Goal: Task Accomplishment & Management: Use online tool/utility

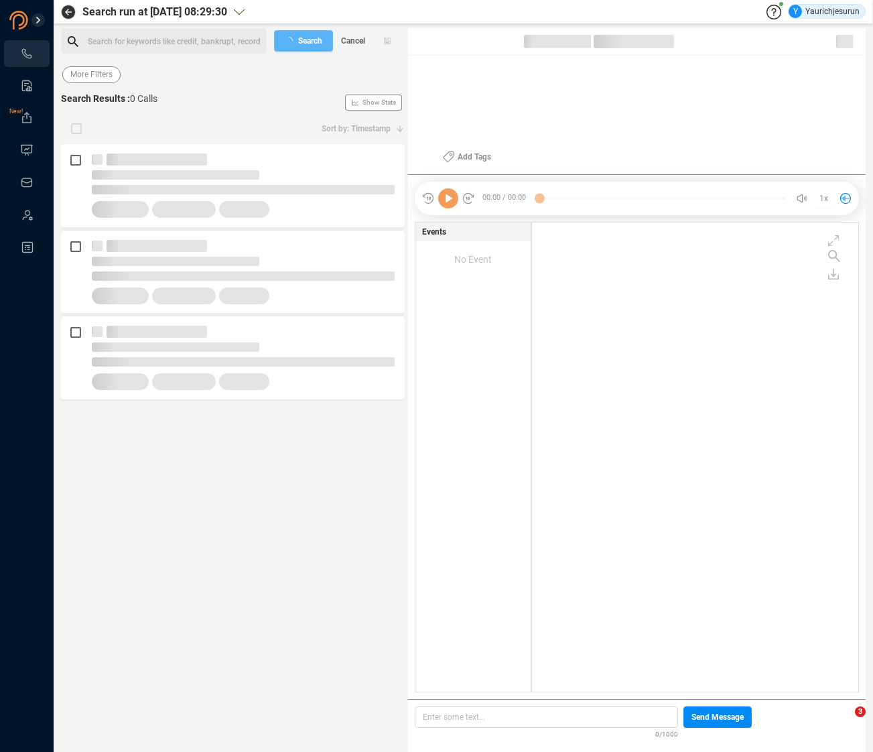
scroll to position [466, 319]
click at [76, 80] on span "Last 7 days" at bounding box center [91, 74] width 42 height 17
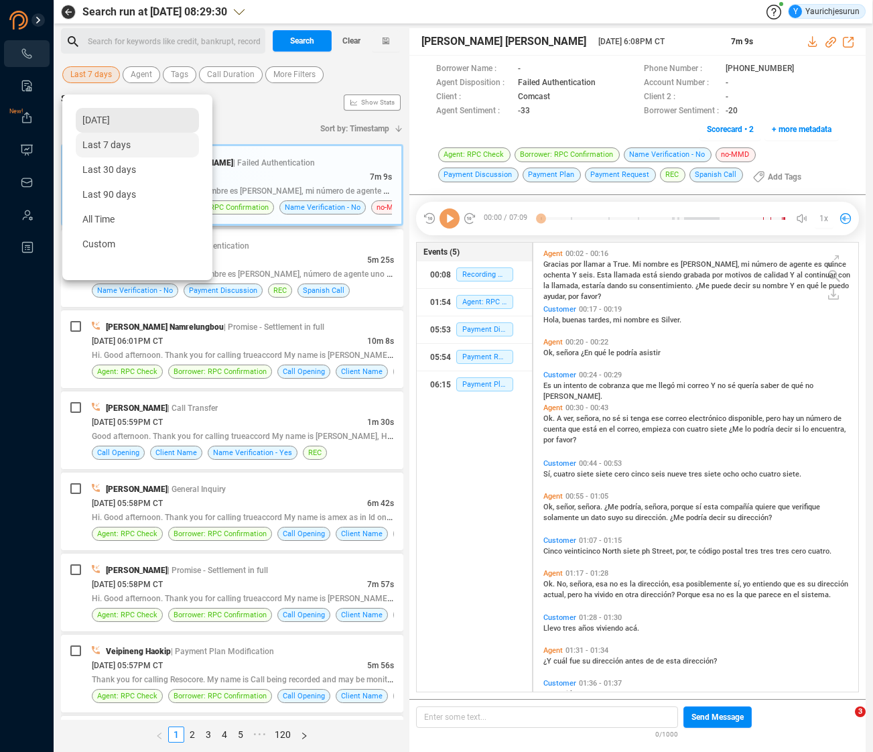
scroll to position [446, 318]
click at [79, 111] on div "Yesterday" at bounding box center [137, 120] width 123 height 25
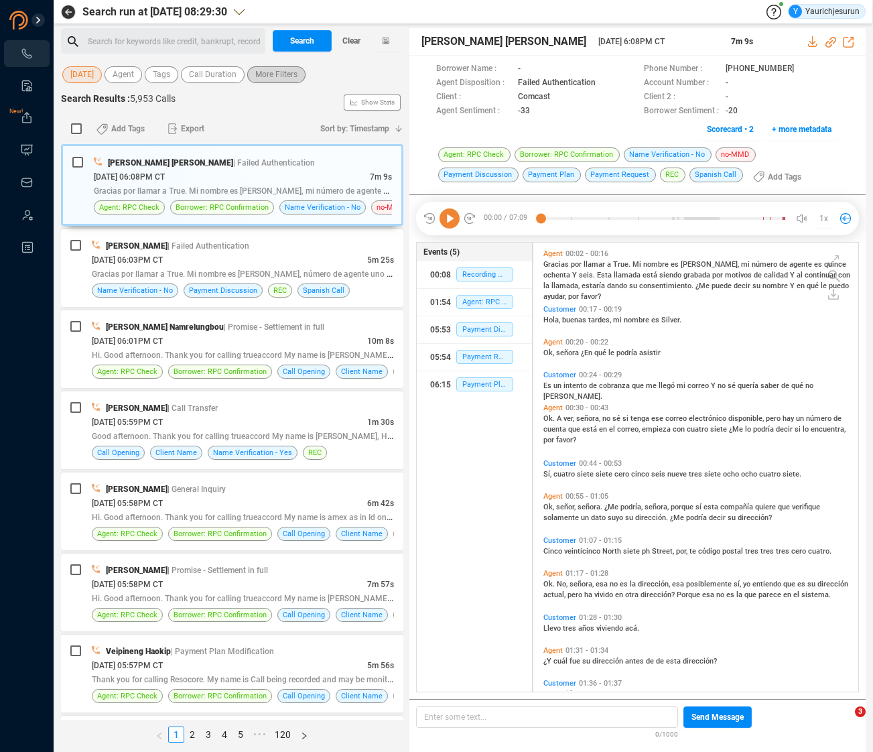
click at [291, 78] on span "More Filters" at bounding box center [276, 74] width 42 height 17
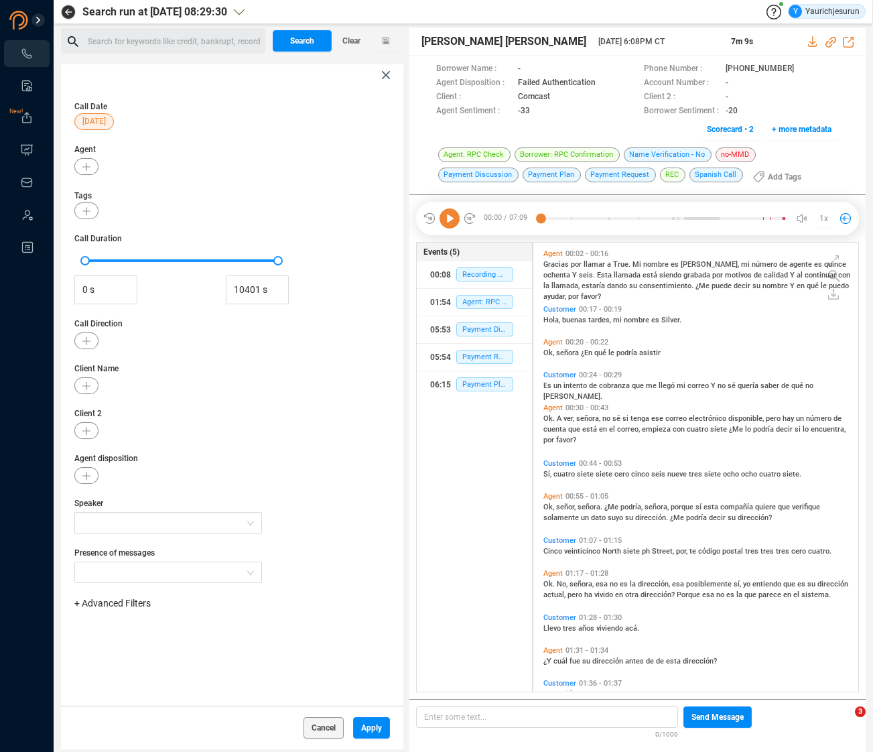
click at [135, 611] on div "+ Advanced Filters" at bounding box center [232, 610] width 316 height 27
click at [133, 601] on span "+ Advanced Filters" at bounding box center [112, 603] width 76 height 11
click at [135, 716] on span "Phone Number" at bounding box center [119, 715] width 62 height 11
click at [218, 645] on div "Enter a comma separated list ﻿" at bounding box center [208, 645] width 255 height 29
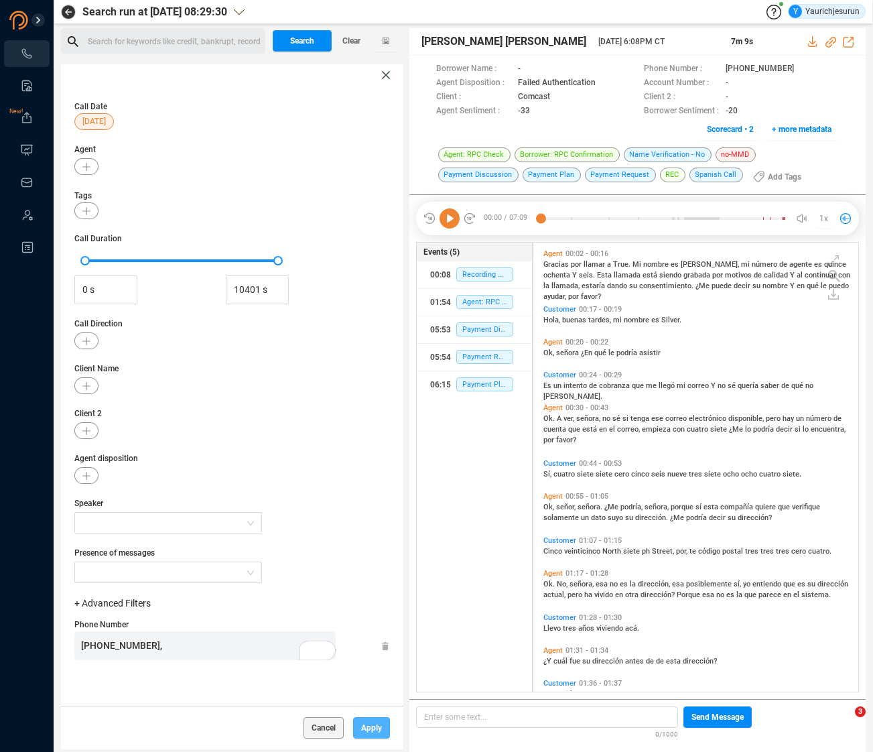
click at [377, 729] on button "Apply" at bounding box center [371, 727] width 37 height 21
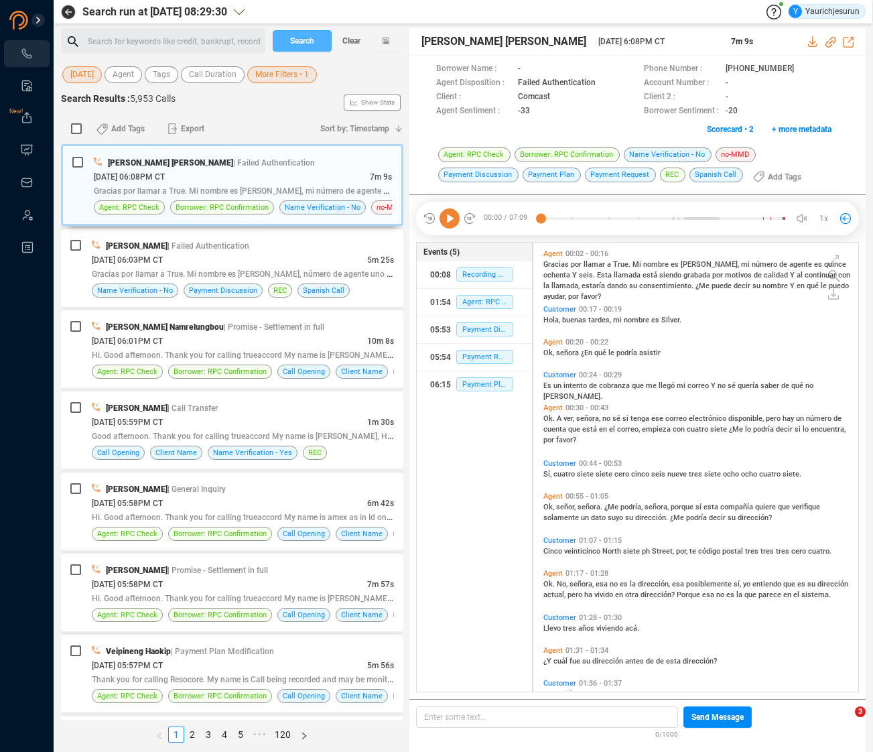
click at [304, 37] on span "Search" at bounding box center [302, 40] width 24 height 21
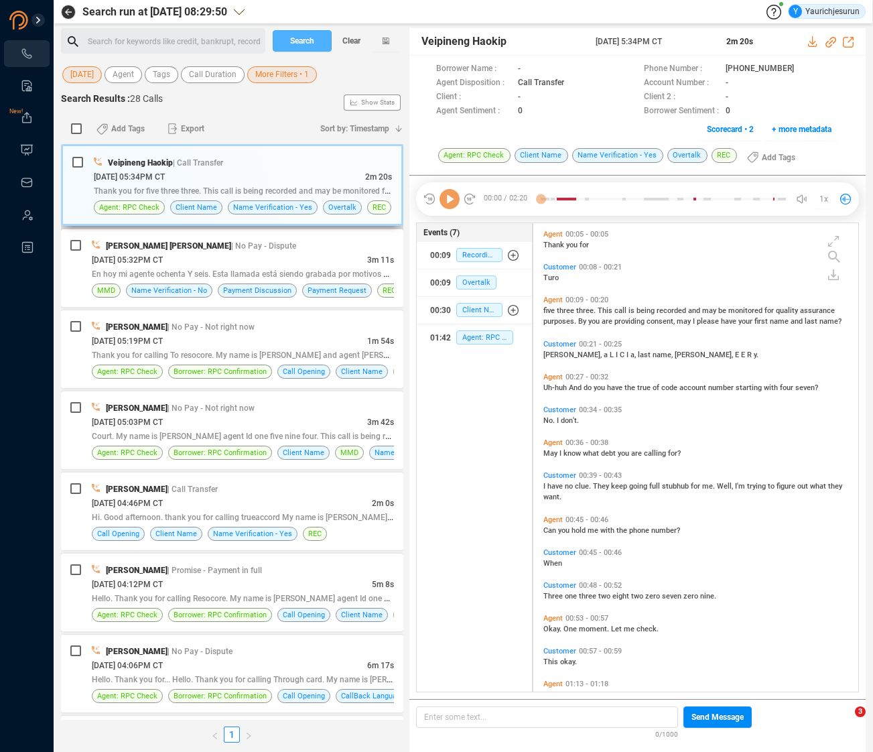
scroll to position [466, 318]
click at [79, 130] on input "checkbox" at bounding box center [76, 128] width 11 height 11
checkbox input "true"
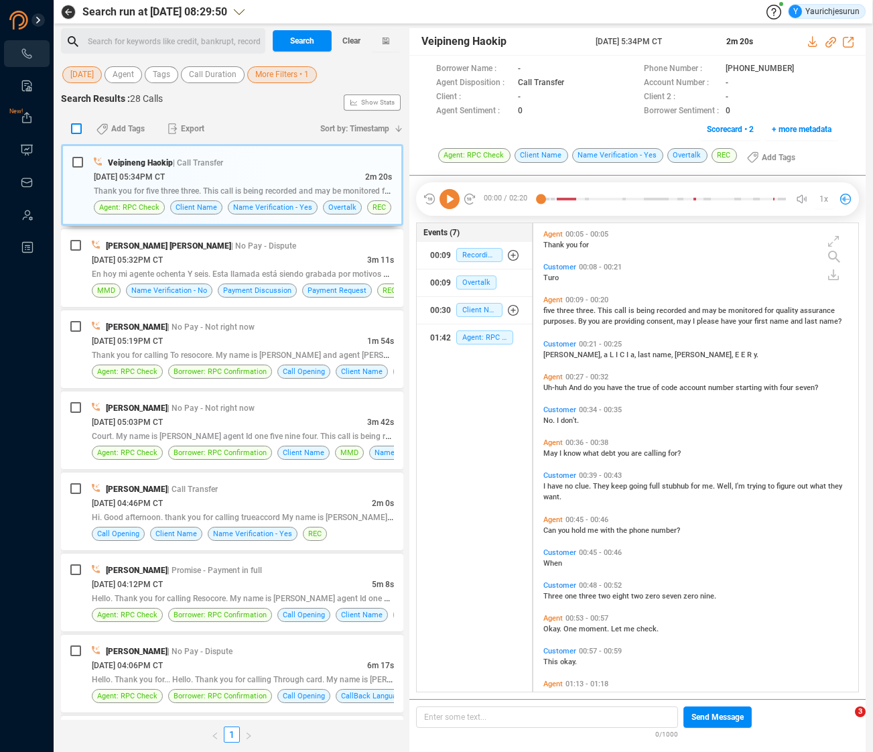
checkbox input "true"
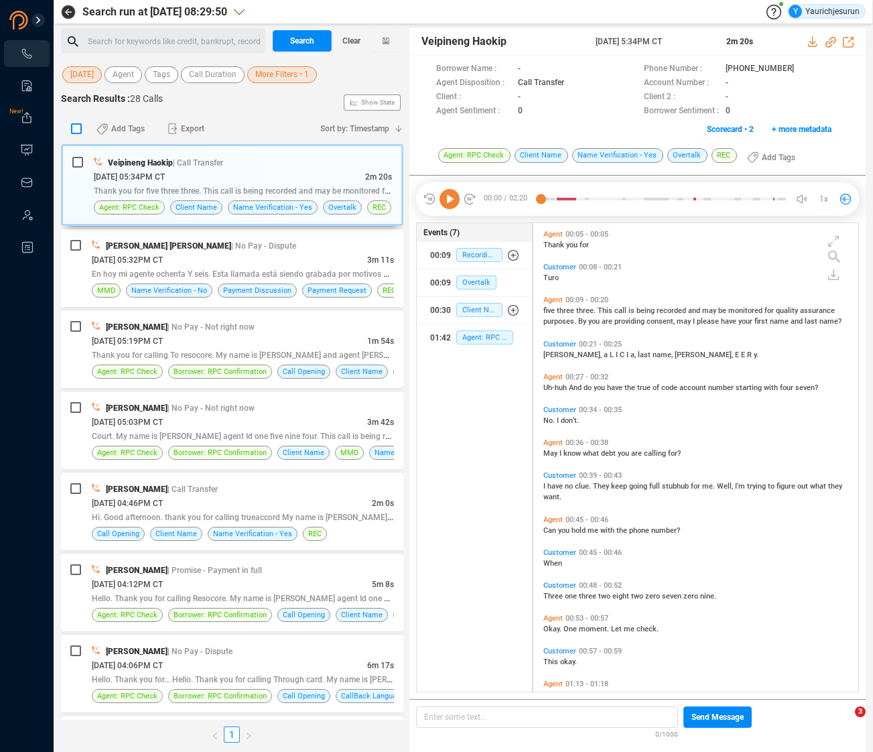
checkbox input "true"
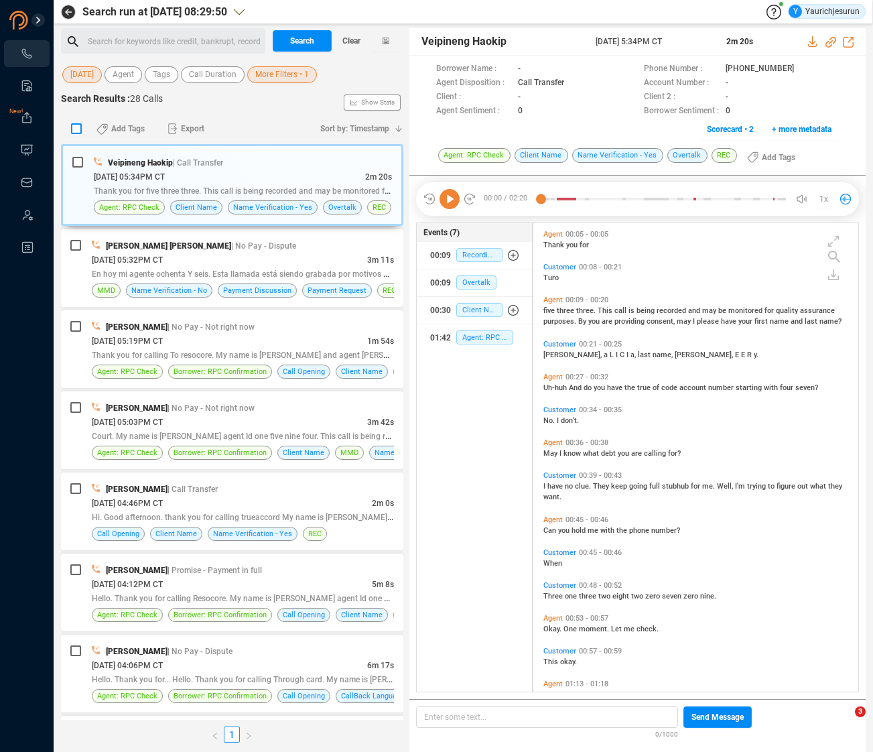
checkbox input "true"
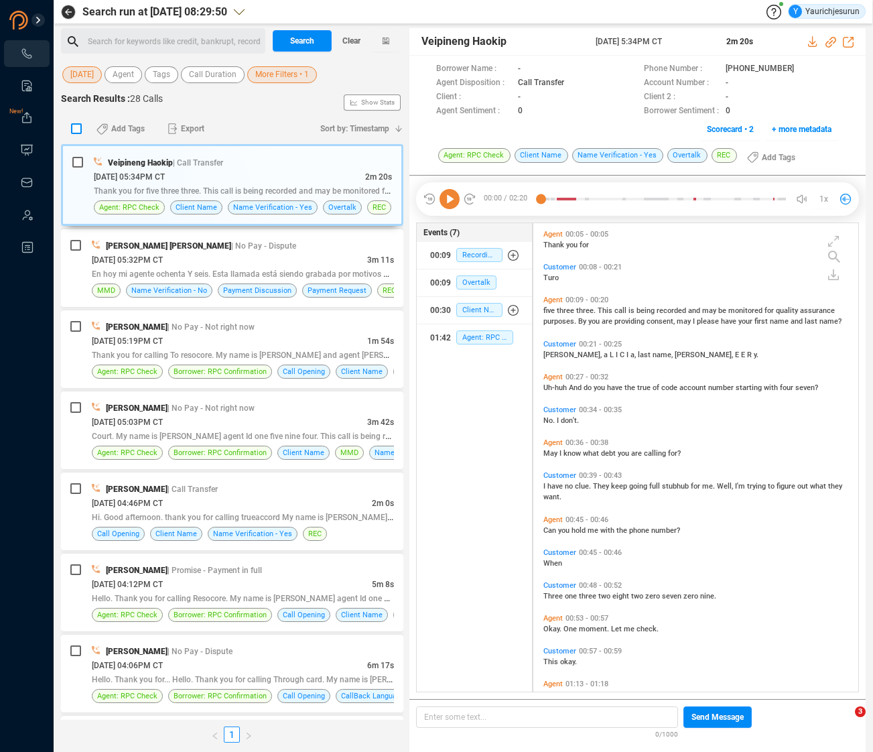
checkbox input "true"
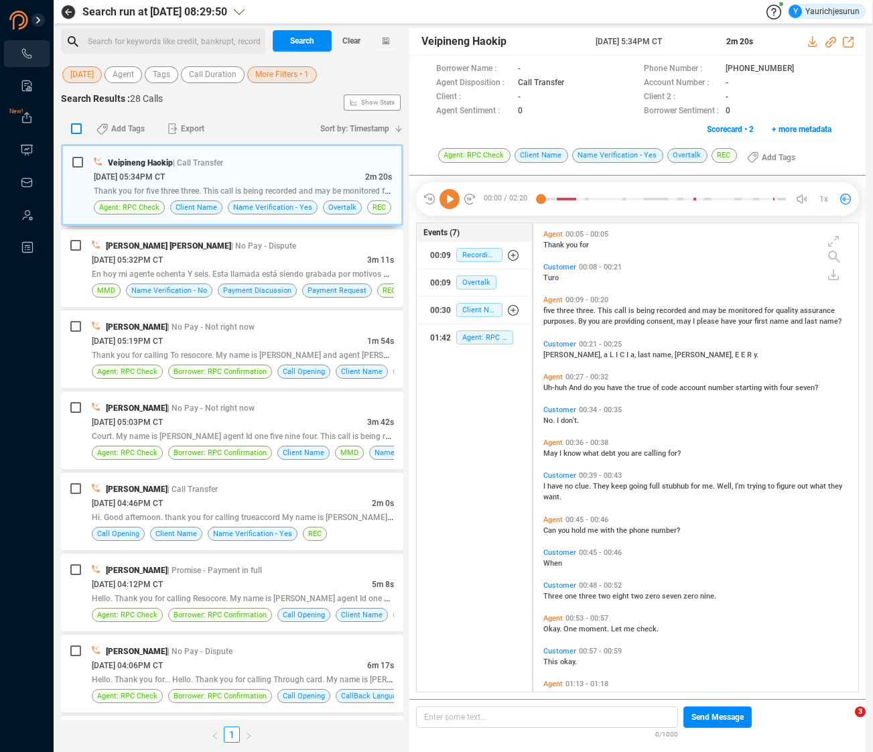
checkbox input "true"
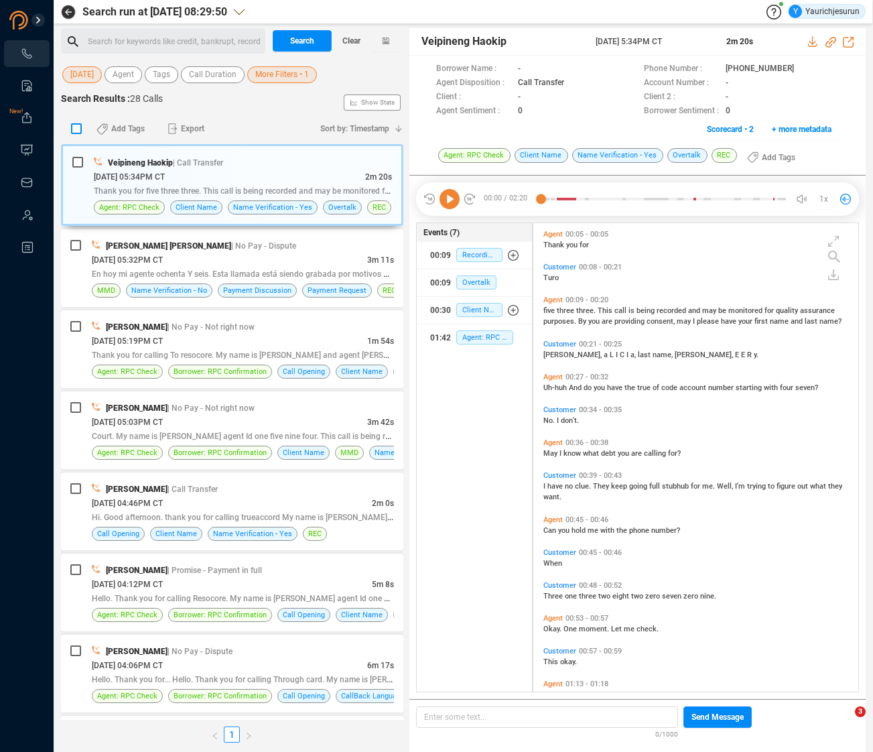
checkbox input "true"
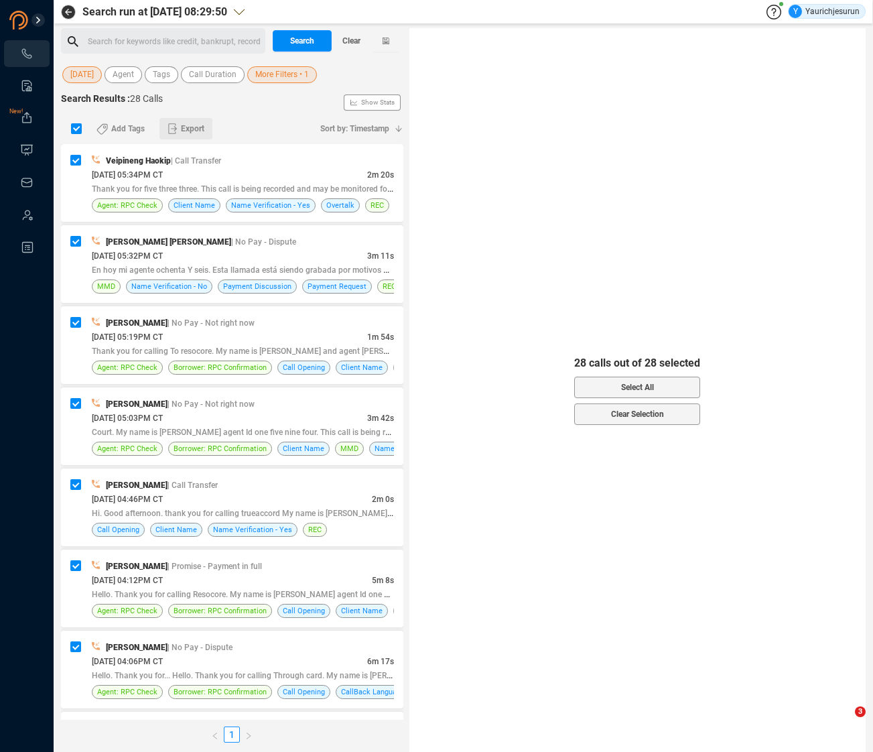
click at [181, 127] on span "Export" at bounding box center [192, 128] width 23 height 21
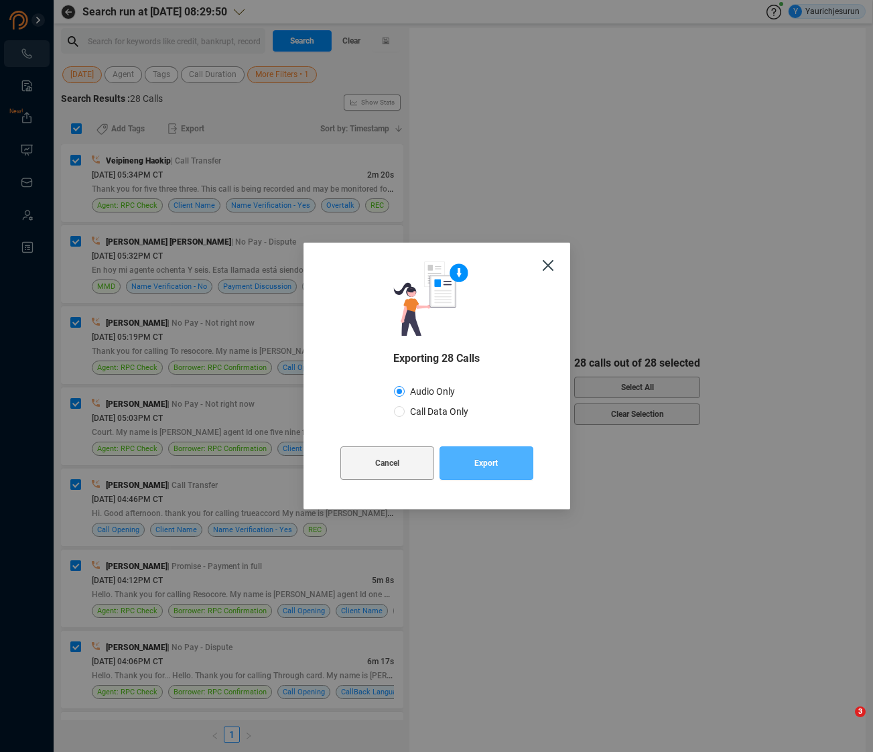
click at [467, 462] on button "Export" at bounding box center [487, 463] width 94 height 34
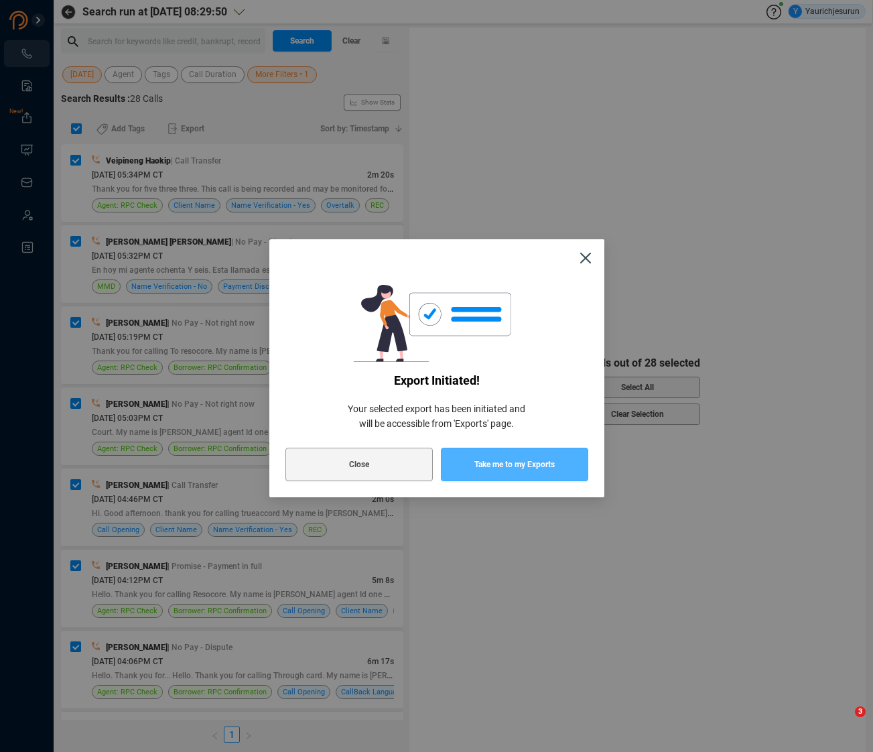
click at [467, 462] on button "Take me to my Exports" at bounding box center [514, 465] width 147 height 34
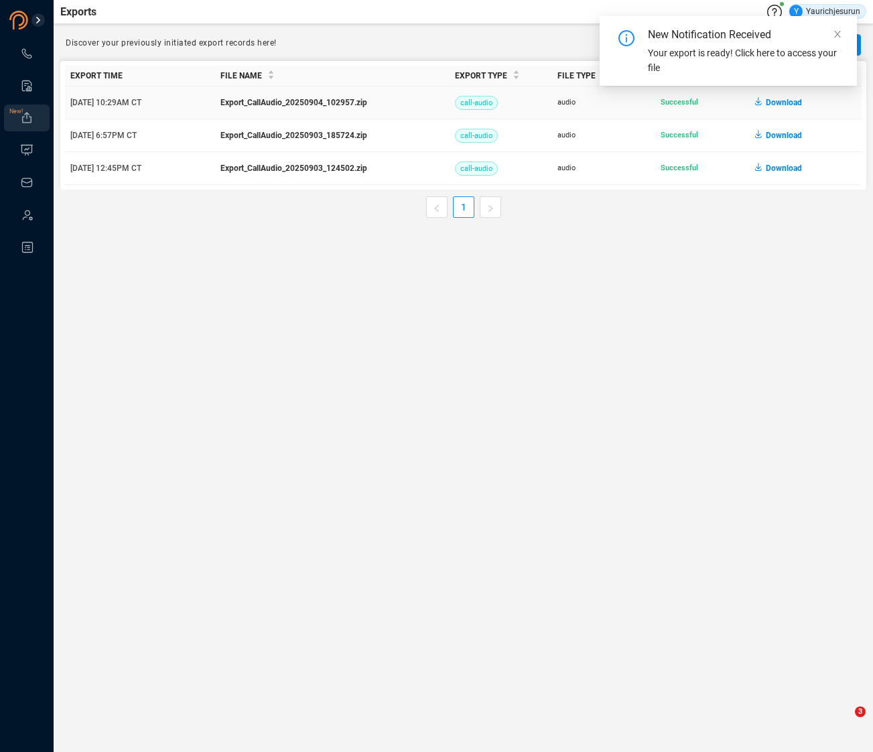
click at [660, 109] on span "Download" at bounding box center [784, 102] width 36 height 21
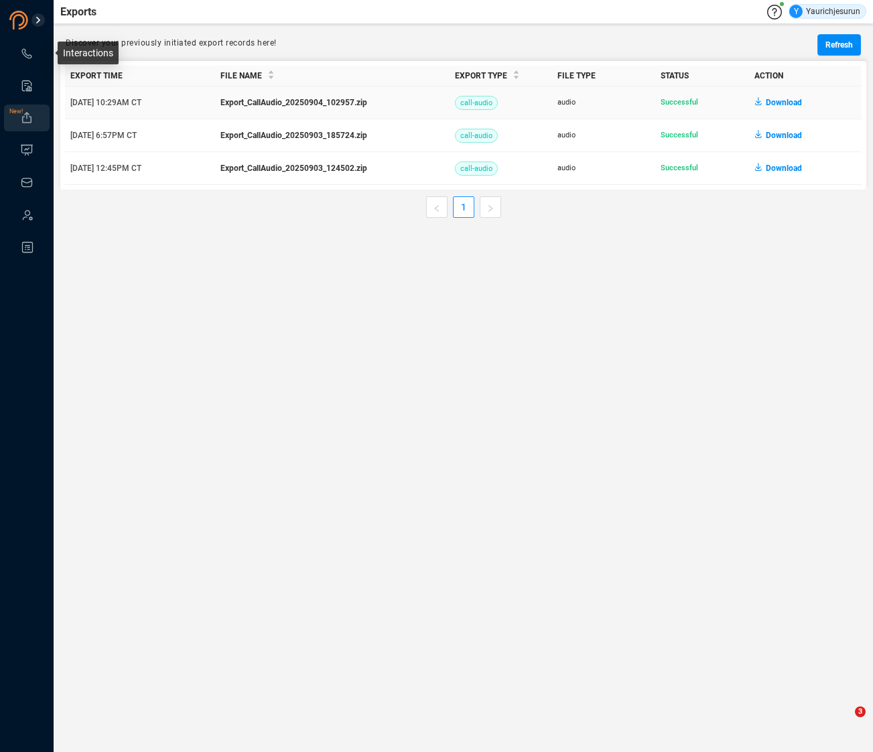
click at [20, 54] on link at bounding box center [26, 53] width 13 height 13
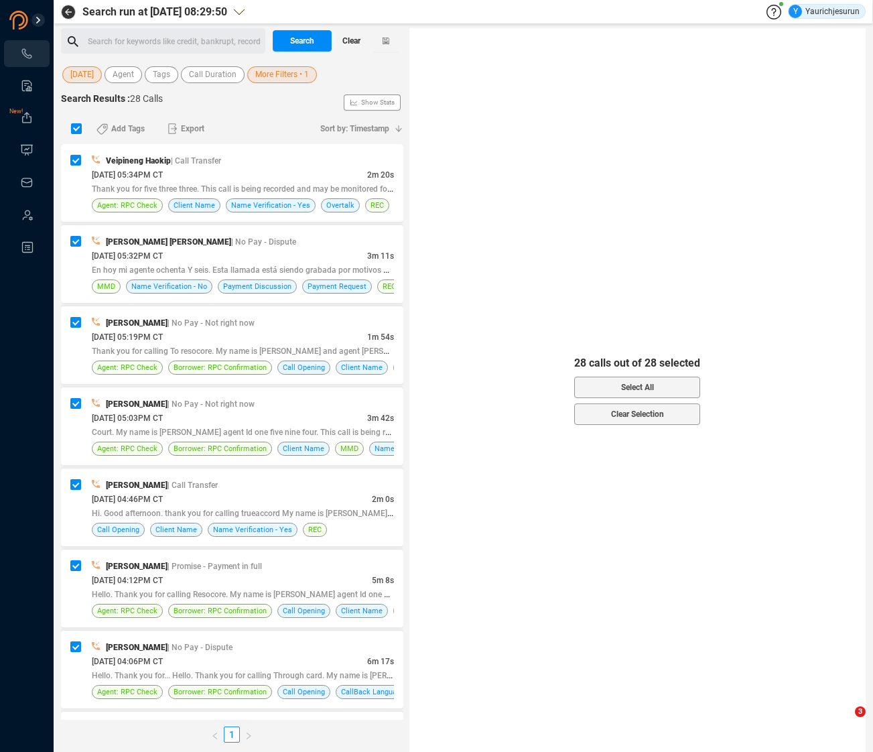
click at [349, 40] on span "Clear" at bounding box center [351, 40] width 18 height 21
click at [101, 76] on span "Last 7 days" at bounding box center [91, 74] width 42 height 17
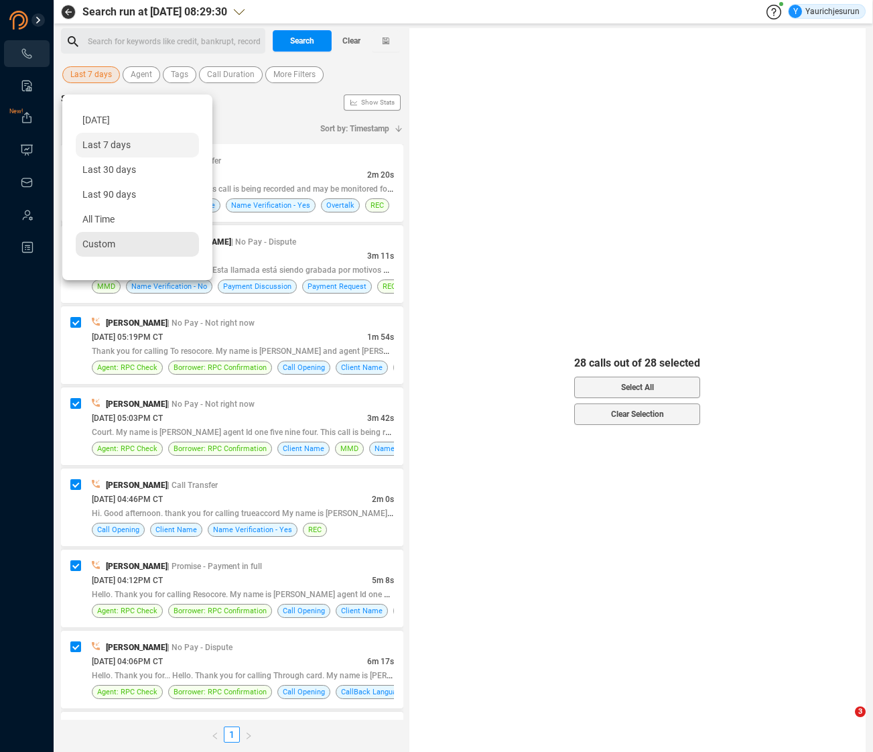
click at [97, 244] on span "Custom" at bounding box center [98, 244] width 33 height 11
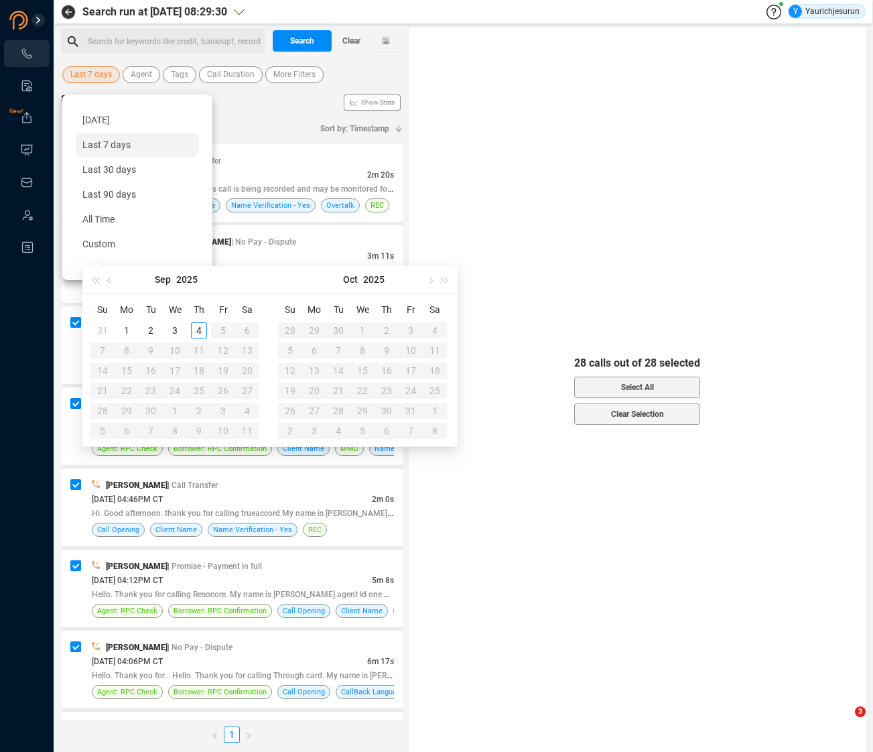
type input "2025-08-31"
type input "2025-09-01"
click at [129, 329] on div "1" at bounding box center [127, 330] width 16 height 16
type input "2025-09-04"
click at [198, 330] on div "4" at bounding box center [199, 330] width 16 height 16
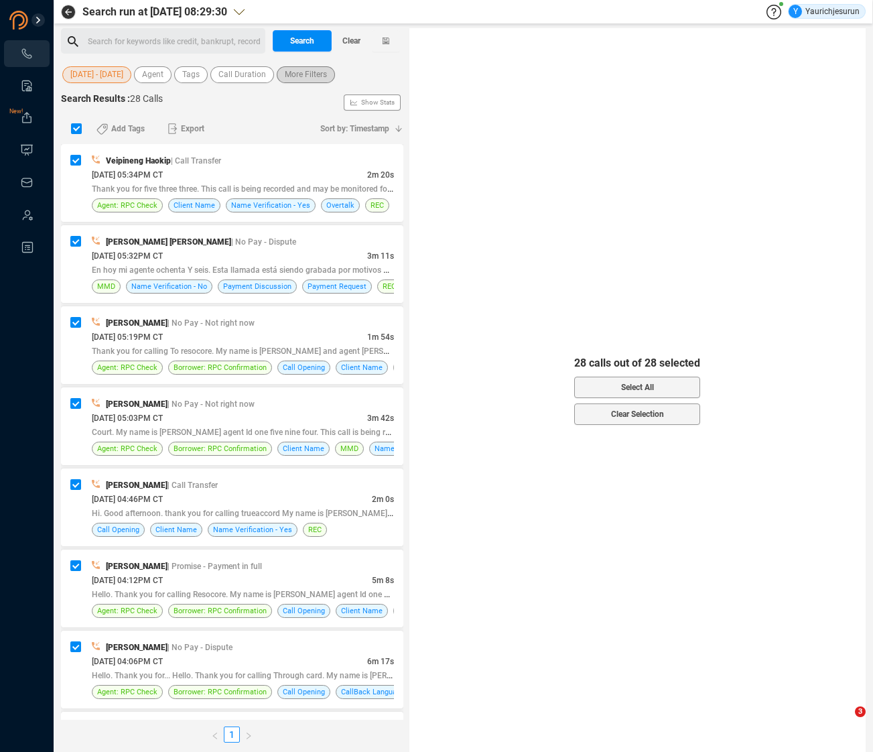
click at [314, 79] on span "More Filters" at bounding box center [306, 74] width 42 height 17
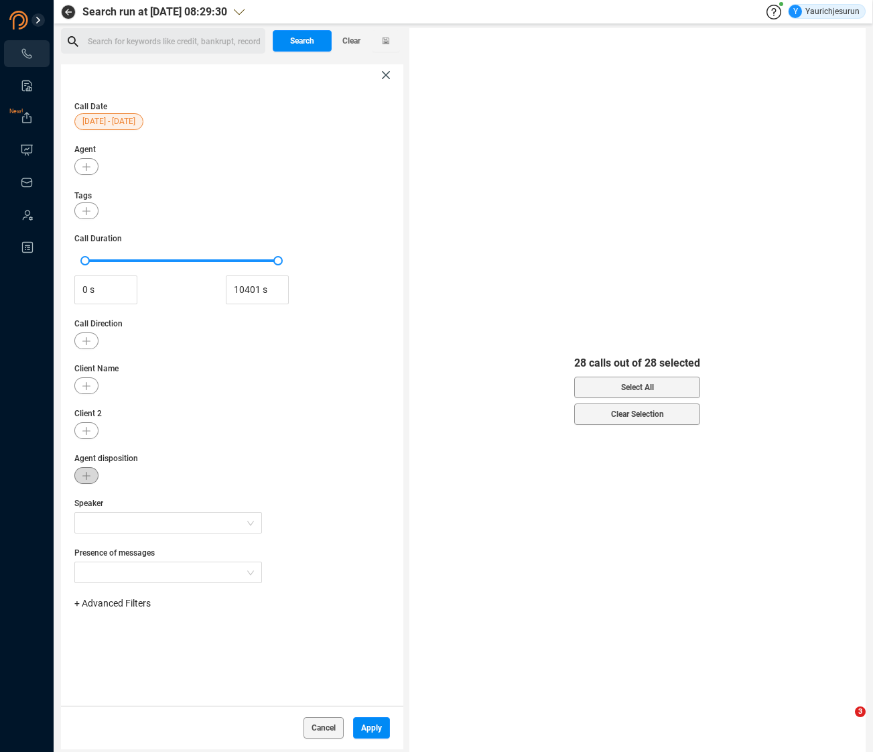
click at [86, 468] on button "button" at bounding box center [86, 475] width 24 height 17
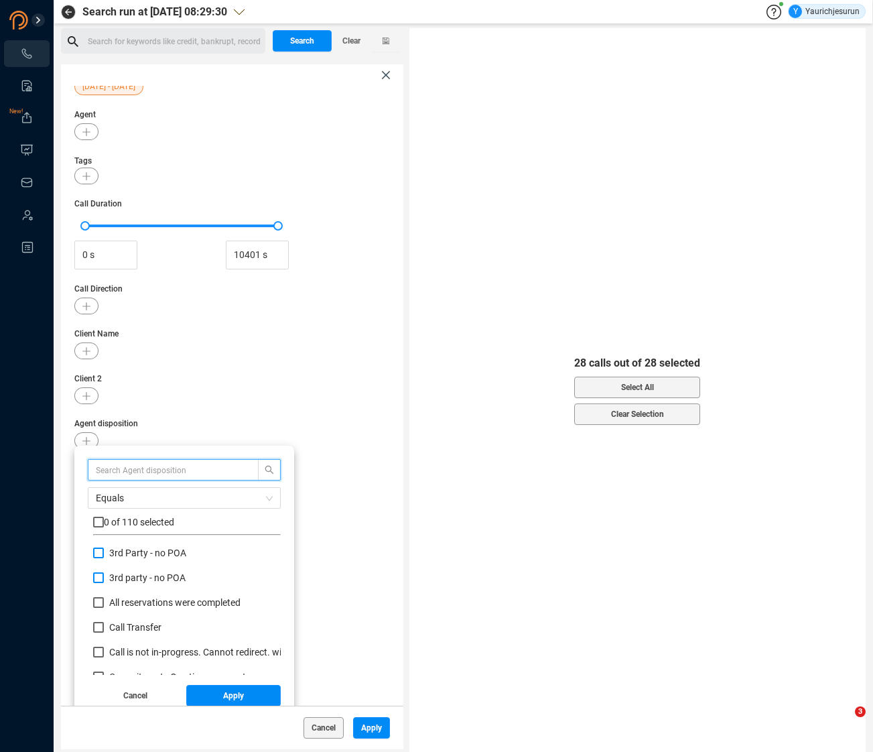
drag, startPoint x: 100, startPoint y: 551, endPoint x: 100, endPoint y: 574, distance: 23.5
click at [100, 550] on input "3rd Party - no POA" at bounding box center [98, 553] width 11 height 11
checkbox input "true"
click at [100, 574] on input "3rd party - no POA" at bounding box center [98, 577] width 11 height 11
checkbox input "true"
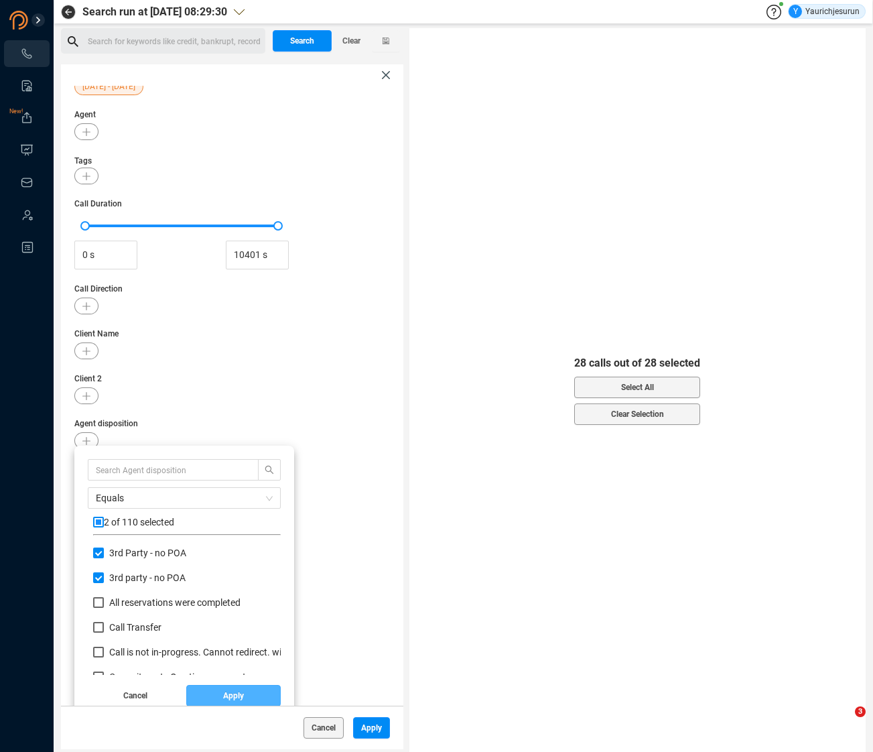
click at [208, 695] on button "Apply" at bounding box center [233, 695] width 95 height 21
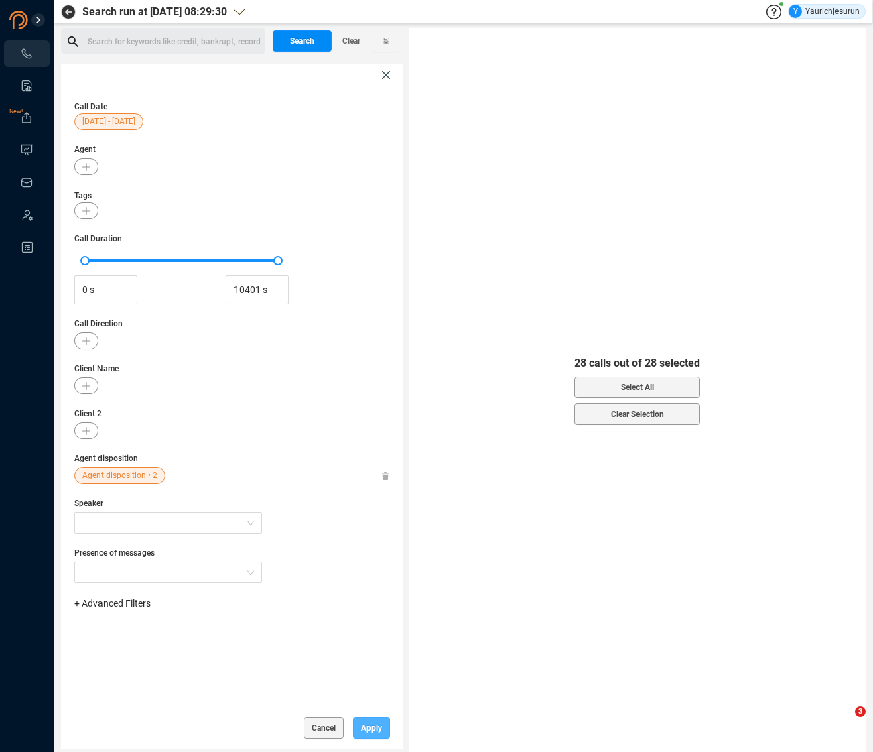
click at [380, 725] on span "Apply" at bounding box center [371, 727] width 21 height 21
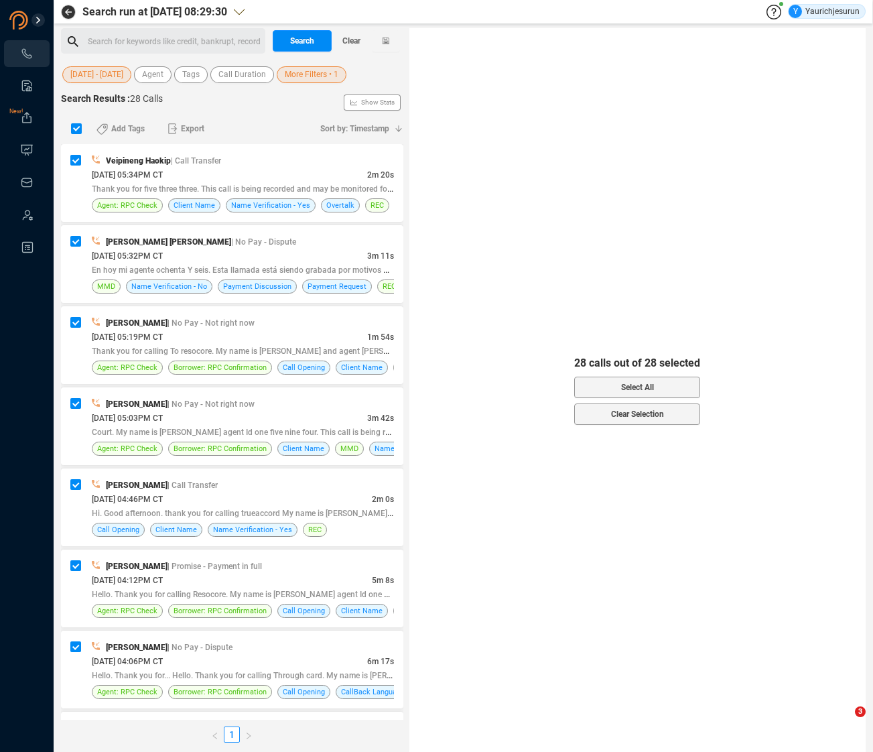
click at [100, 68] on span "01 Sep - 04 Sep" at bounding box center [96, 74] width 53 height 17
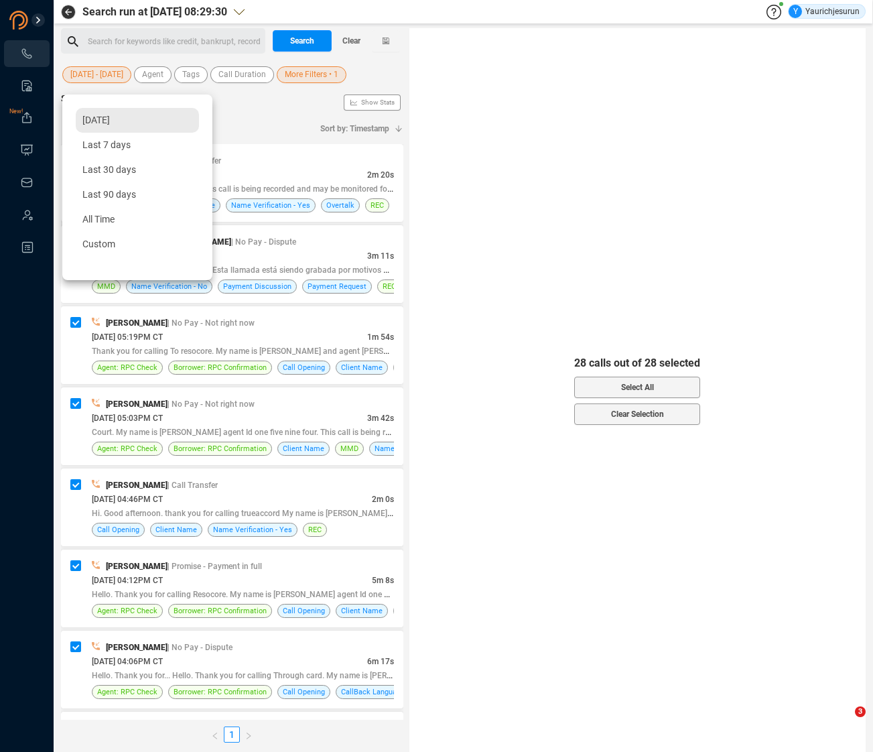
click at [106, 117] on span "Yesterday" at bounding box center [95, 120] width 27 height 11
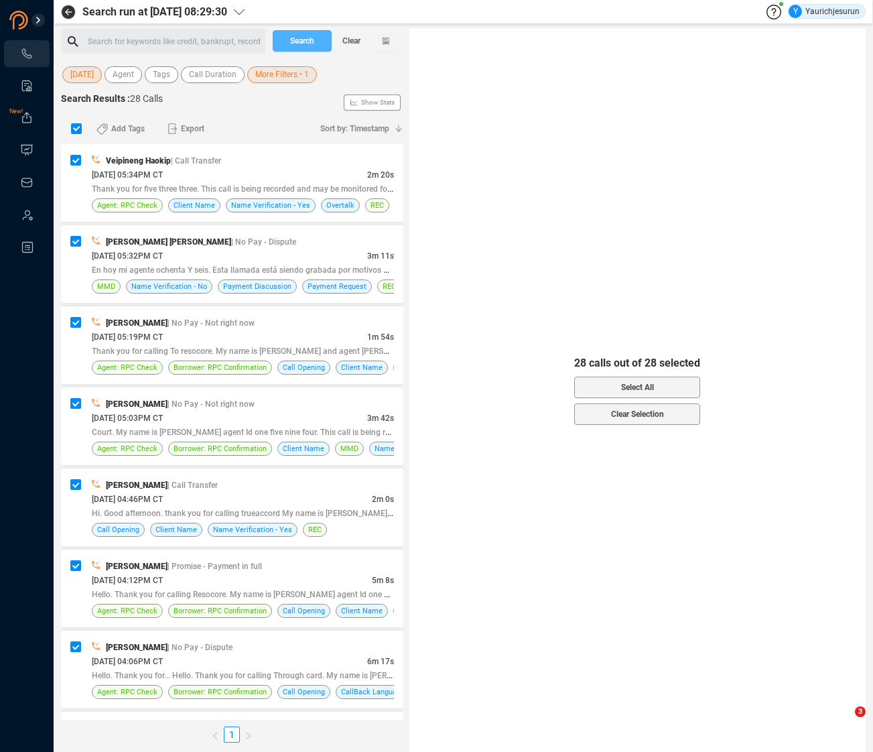
click at [298, 40] on span "Search" at bounding box center [302, 40] width 24 height 21
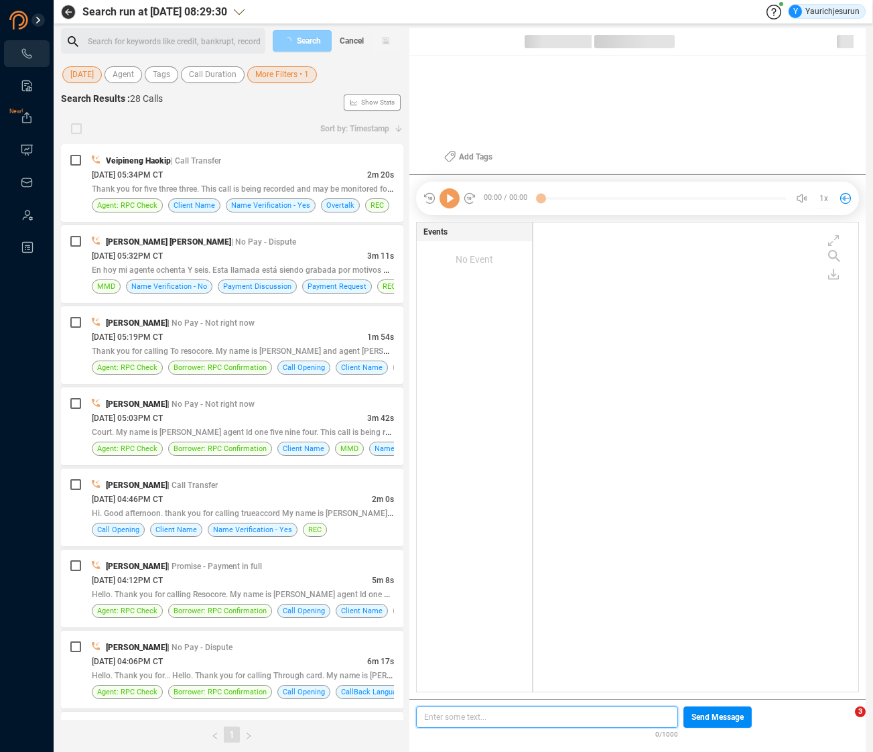
scroll to position [466, 318]
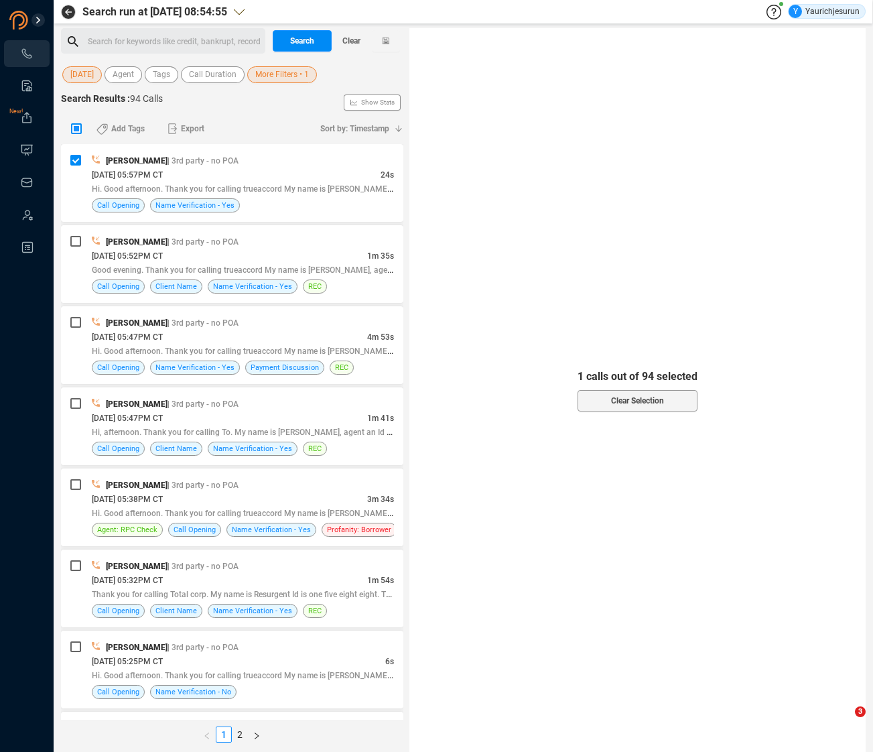
click at [79, 127] on input "checkbox" at bounding box center [76, 128] width 11 height 11
checkbox input "true"
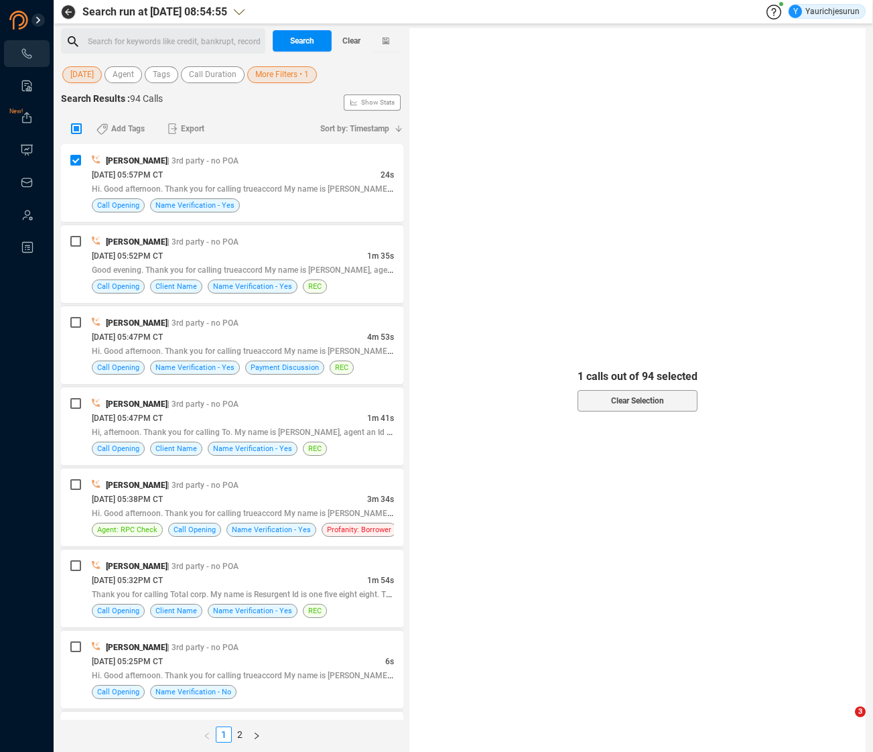
checkbox input "true"
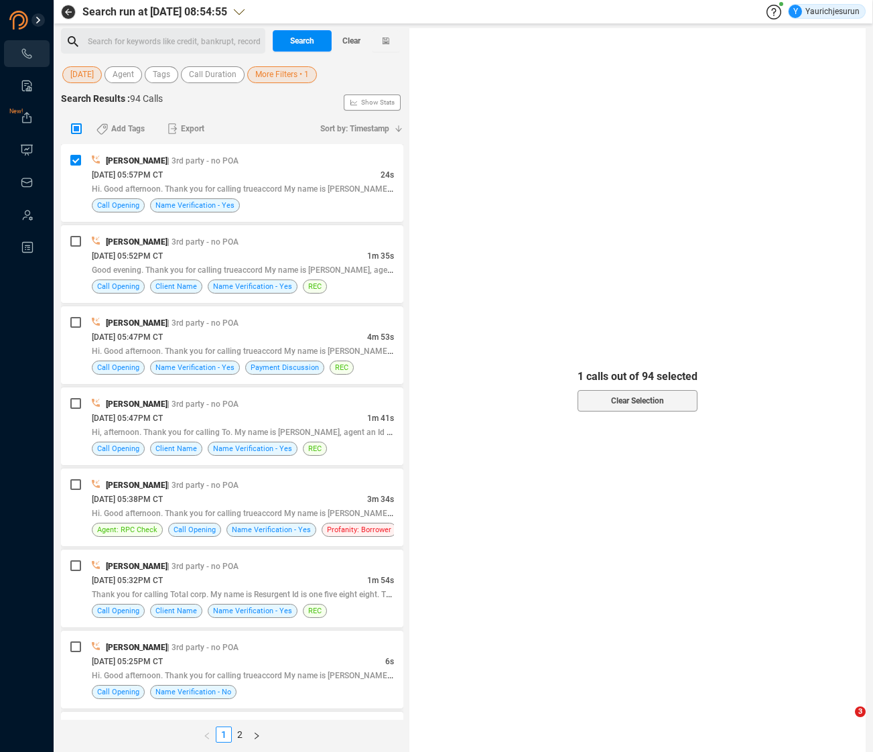
checkbox input "true"
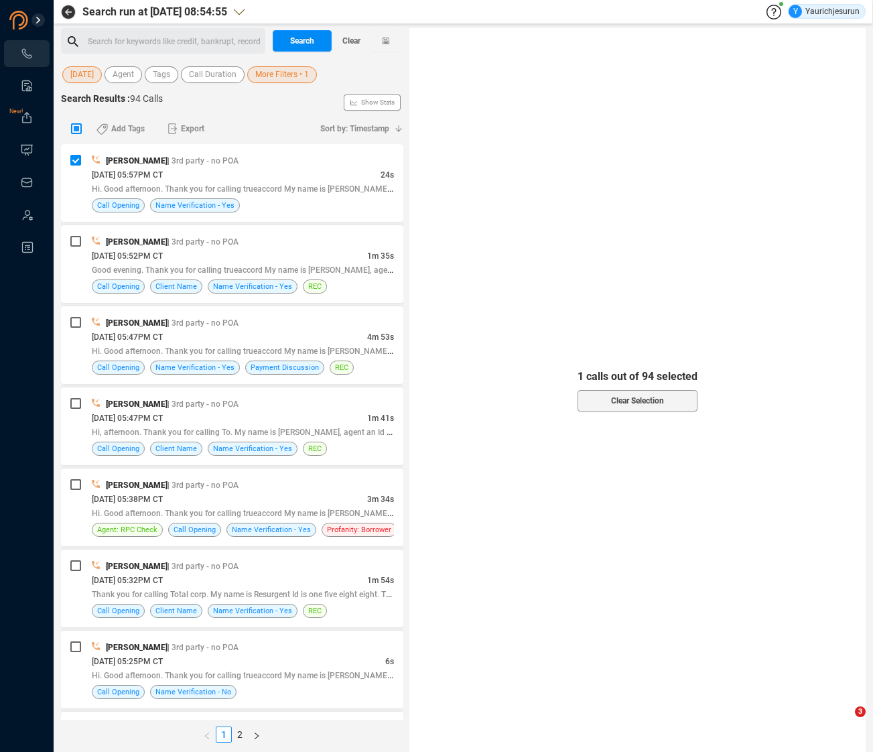
checkbox input "true"
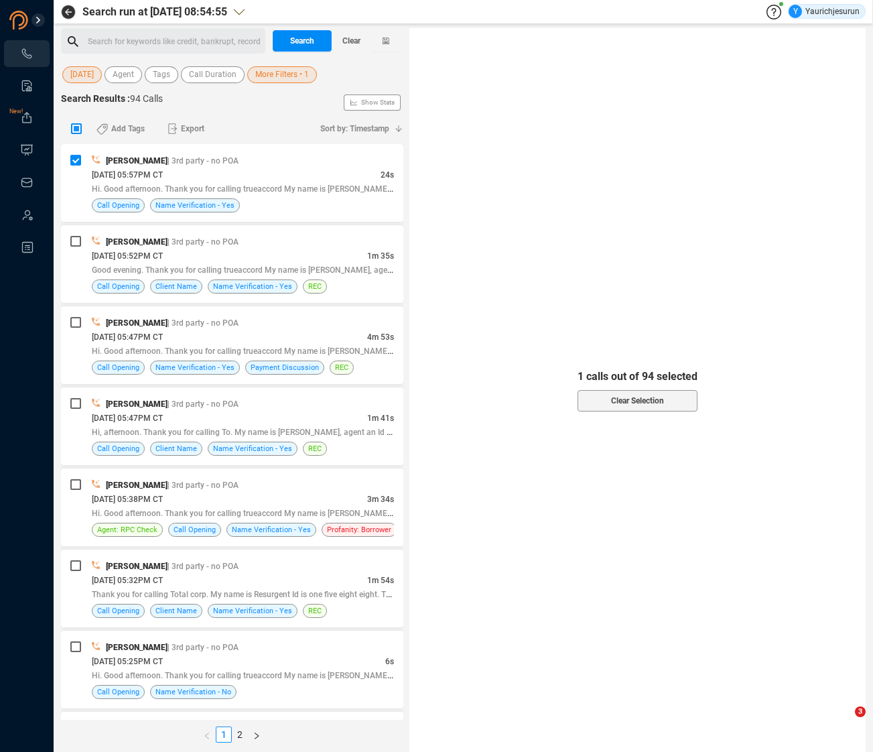
checkbox input "true"
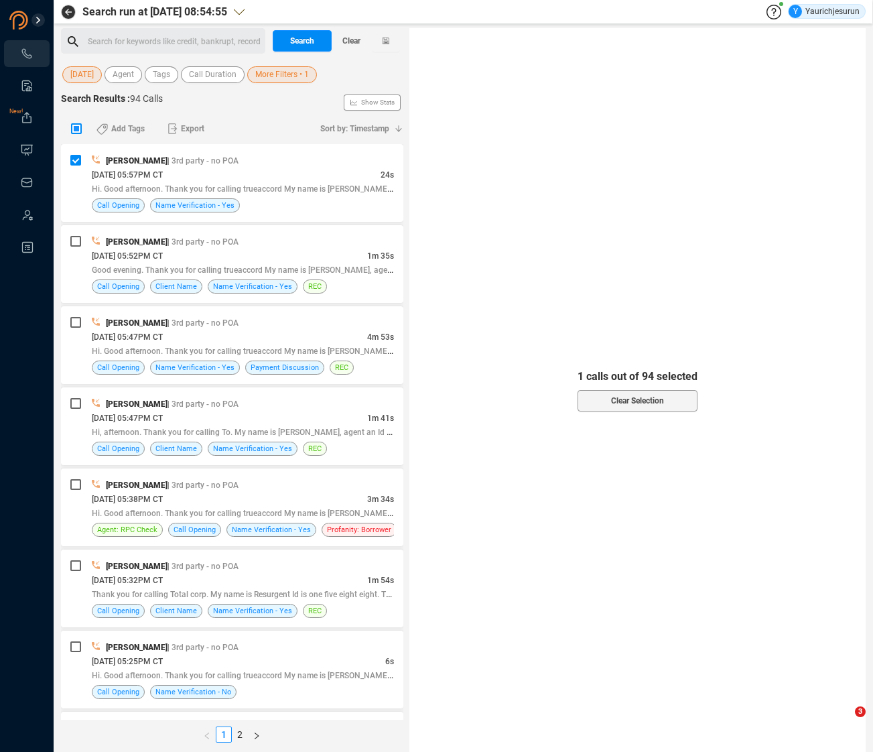
checkbox input "true"
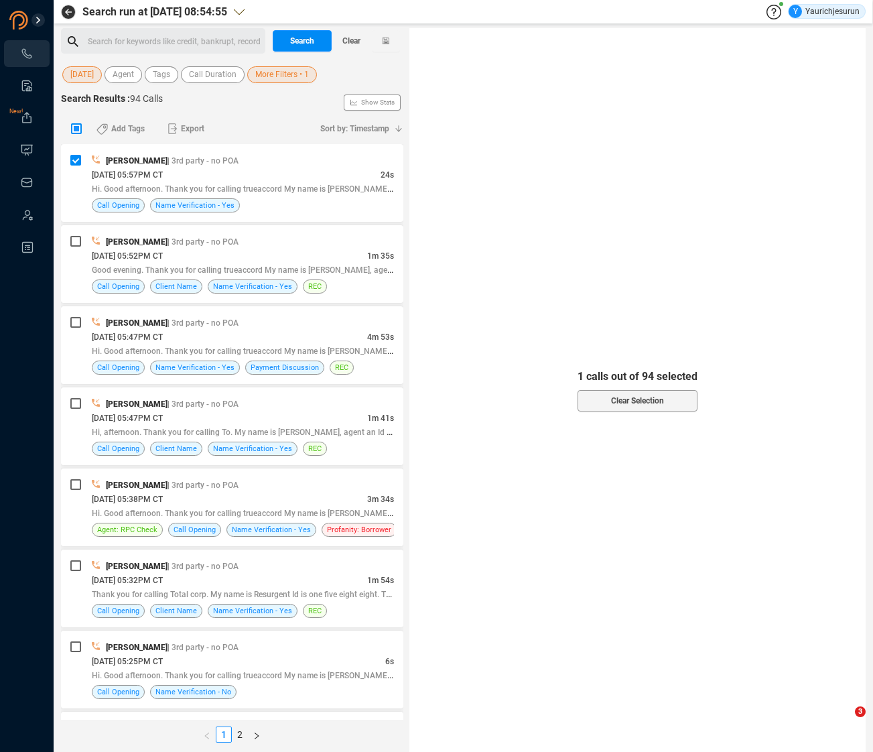
checkbox input "true"
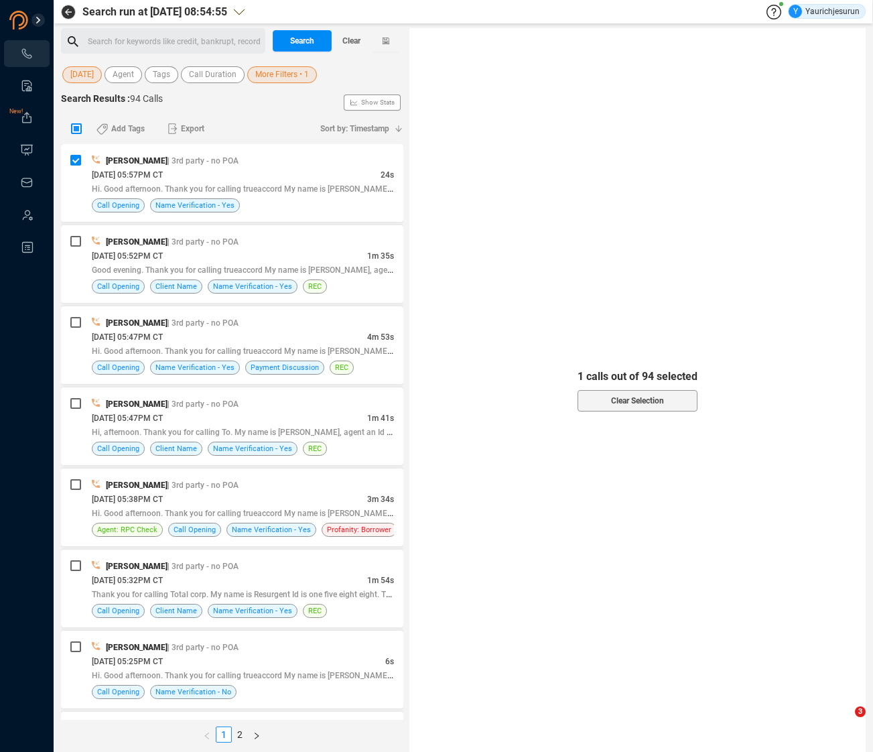
checkbox input "true"
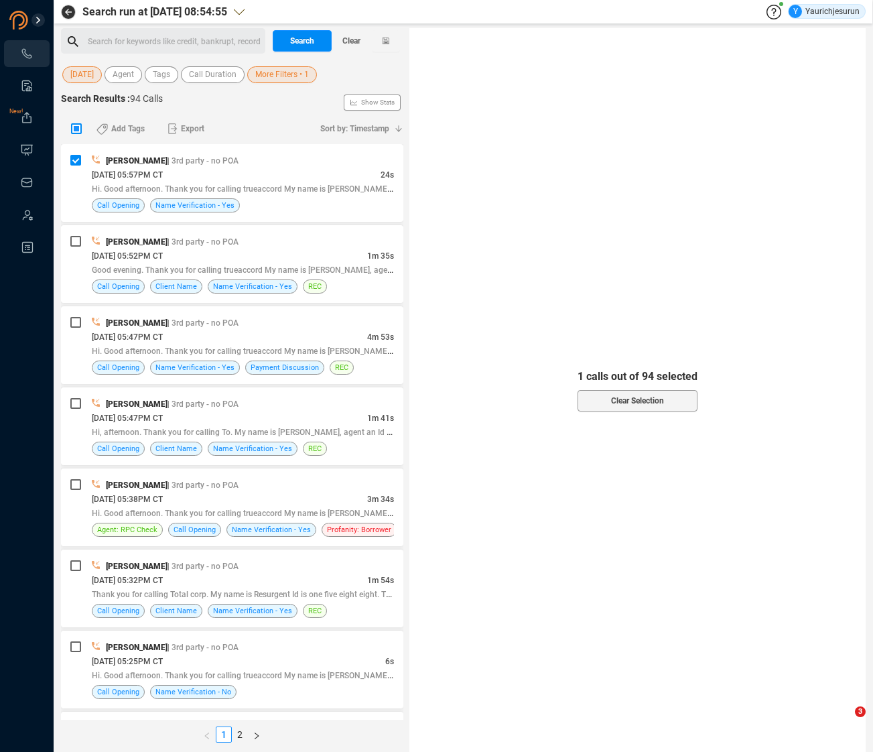
checkbox input "true"
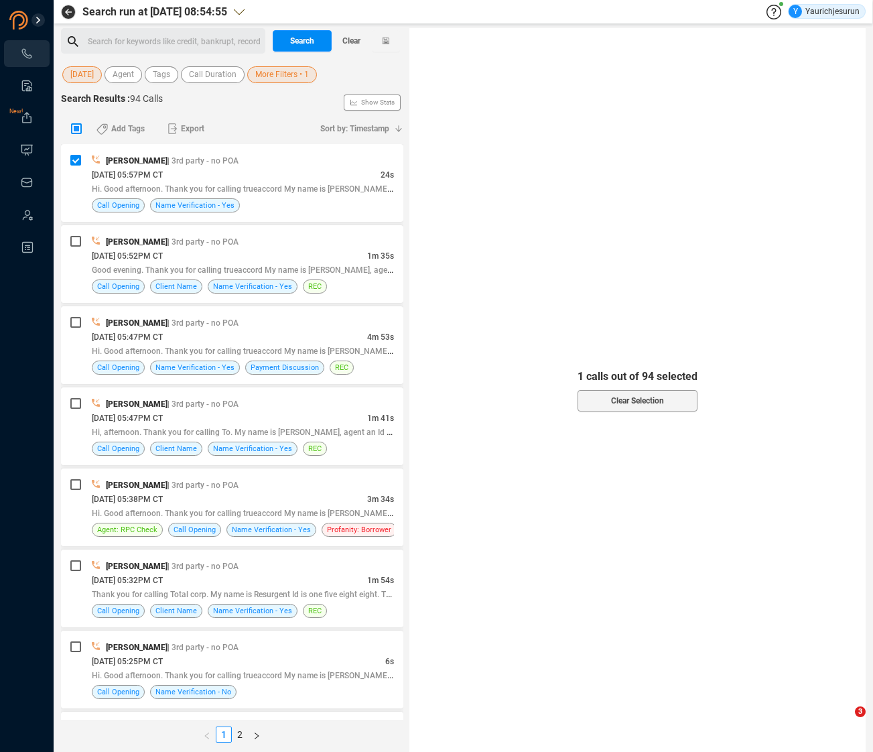
checkbox input "true"
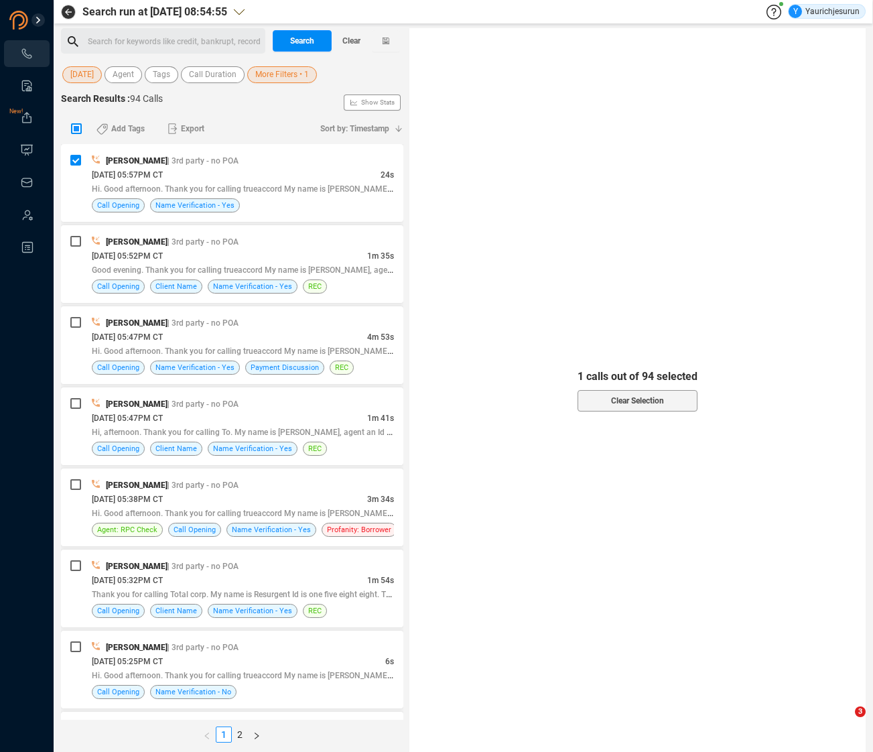
checkbox input "true"
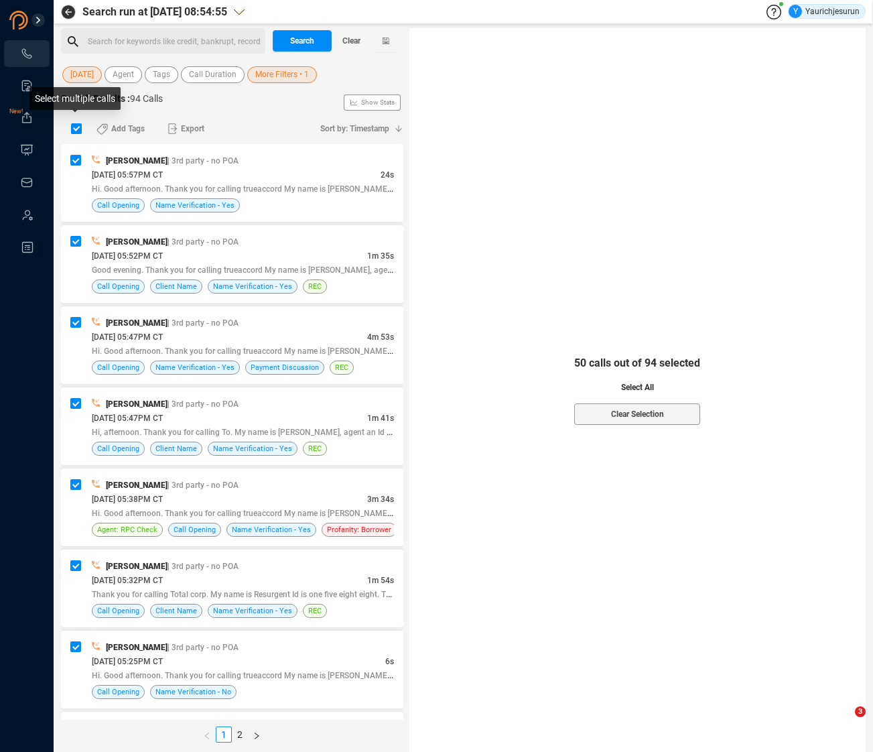
click at [631, 389] on span "Select All" at bounding box center [637, 387] width 33 height 21
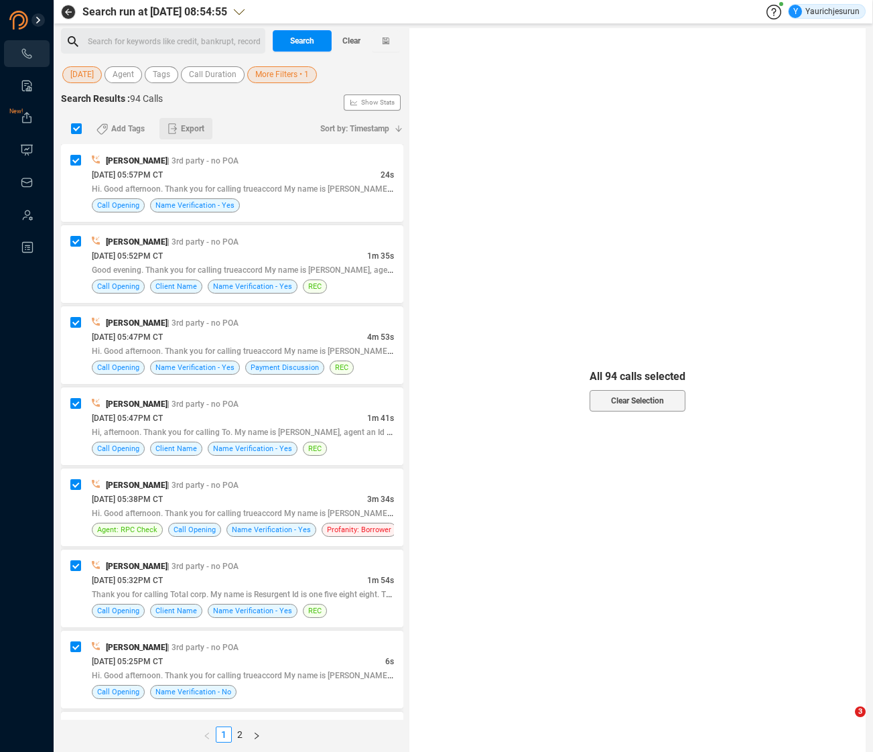
click at [189, 128] on span "Export" at bounding box center [192, 128] width 23 height 21
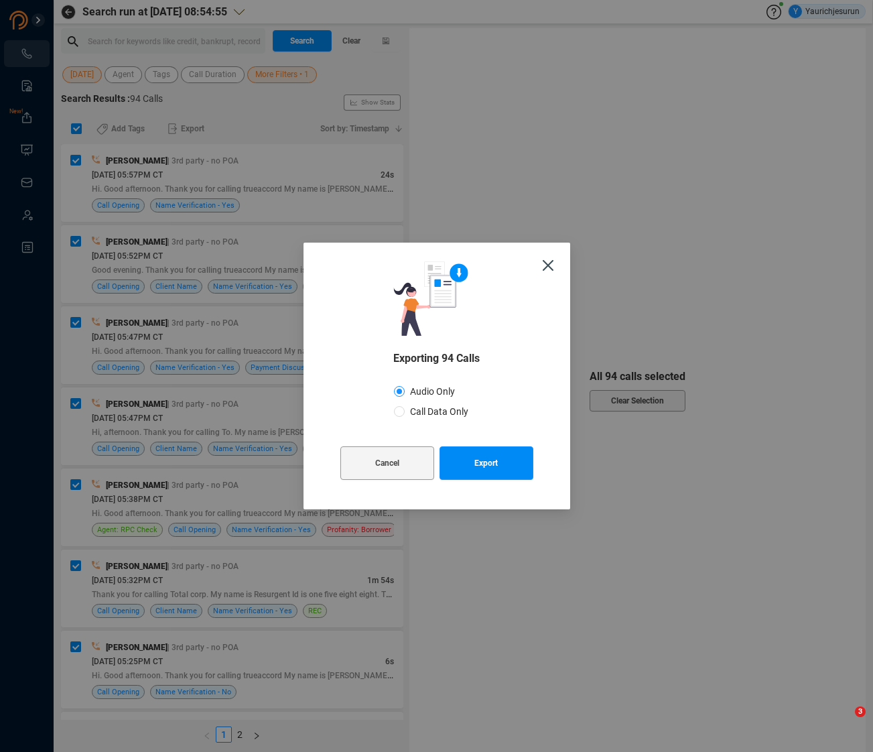
click at [438, 408] on span "Call Data Only" at bounding box center [439, 411] width 69 height 11
click at [405, 408] on input "Call Data Only" at bounding box center [399, 411] width 11 height 11
radio input "true"
radio input "false"
click at [476, 463] on span "Export" at bounding box center [486, 463] width 23 height 34
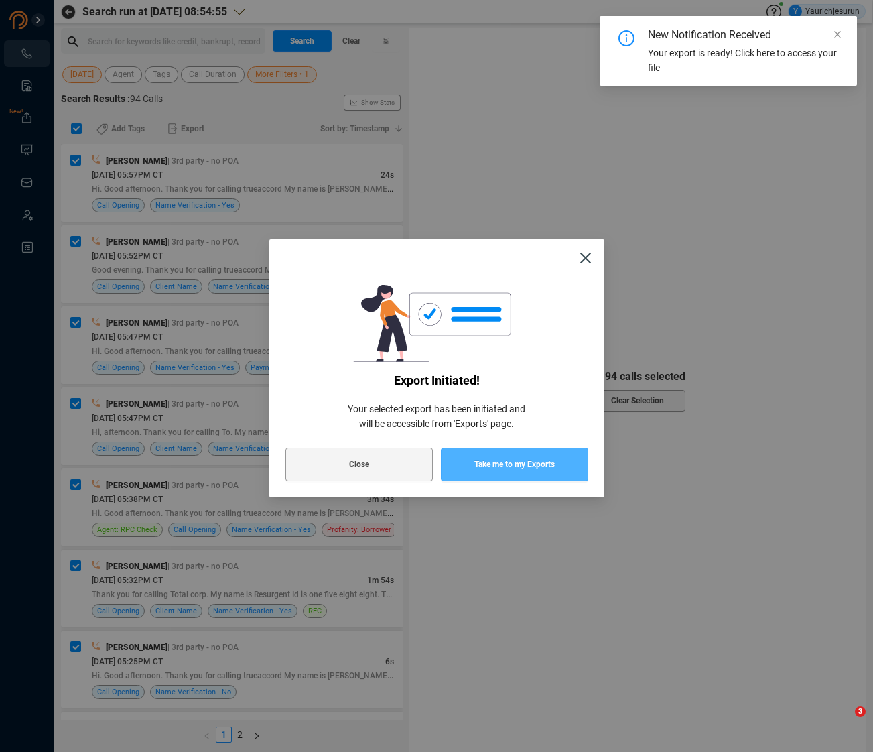
click at [487, 464] on span "Take me to my Exports" at bounding box center [515, 465] width 80 height 34
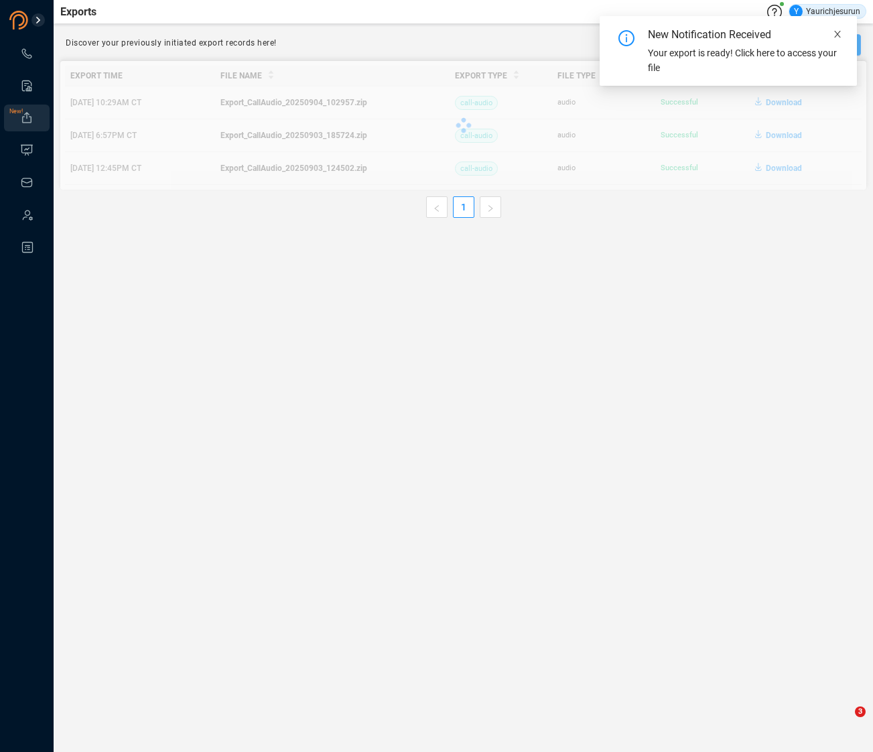
click at [660, 32] on icon "close" at bounding box center [837, 34] width 7 height 7
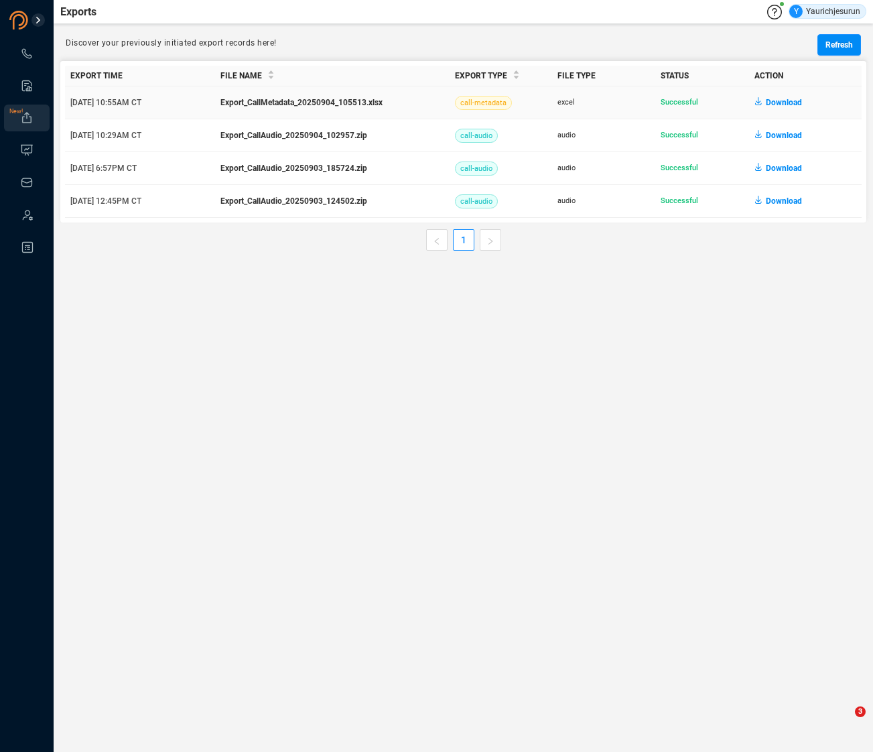
click at [660, 104] on span "Download" at bounding box center [784, 102] width 36 height 21
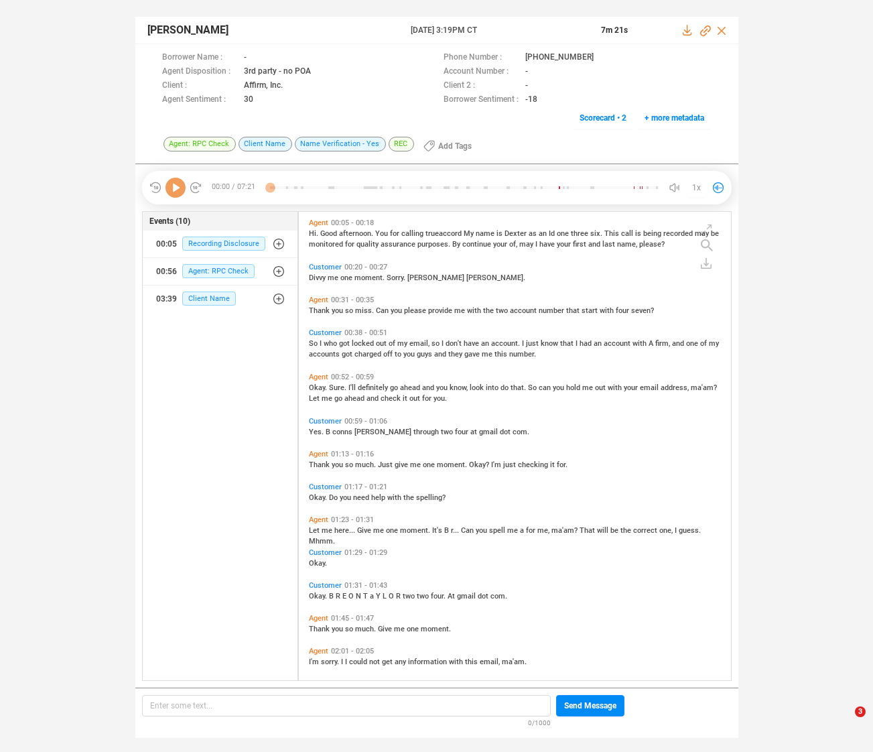
scroll to position [466, 426]
click at [174, 187] on icon at bounding box center [176, 188] width 20 height 20
click at [315, 306] on span "Thank" at bounding box center [320, 310] width 23 height 9
click at [314, 383] on span "Okay." at bounding box center [319, 387] width 20 height 9
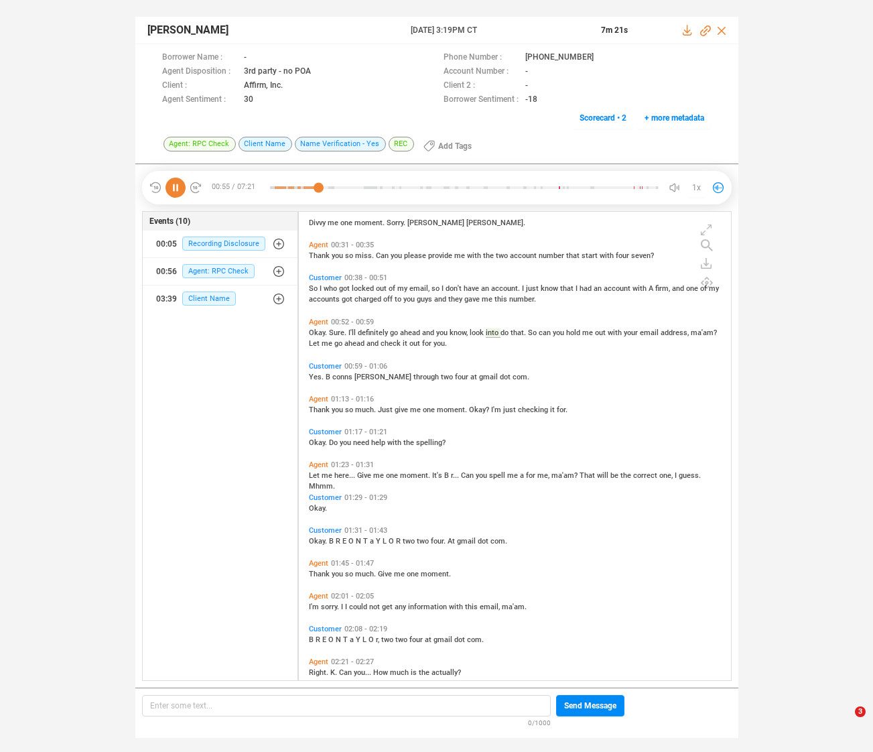
scroll to position [165, 0]
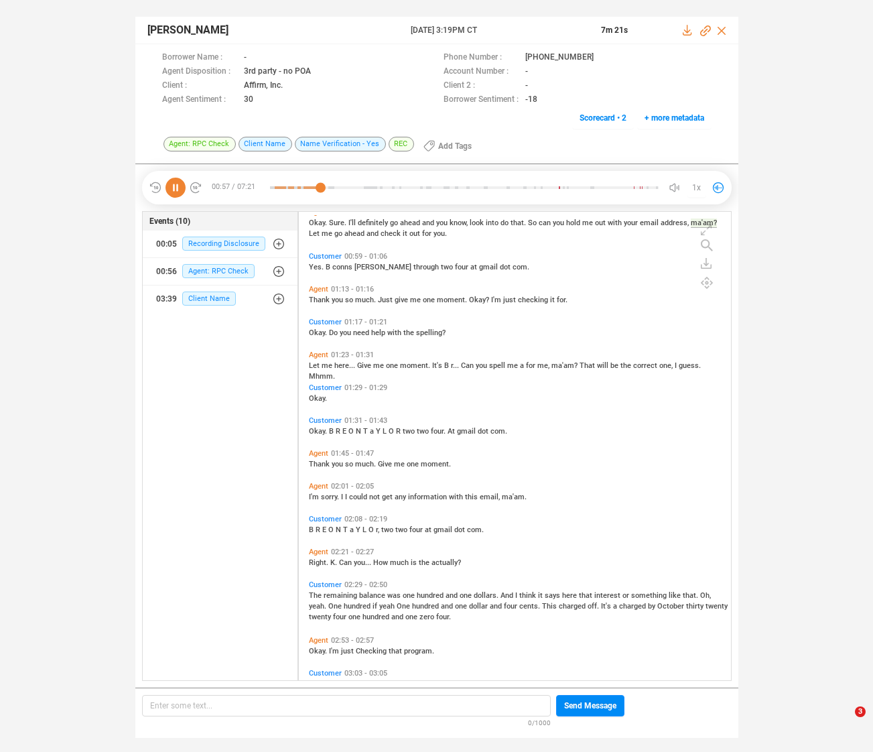
click at [315, 363] on span "Let" at bounding box center [315, 365] width 13 height 9
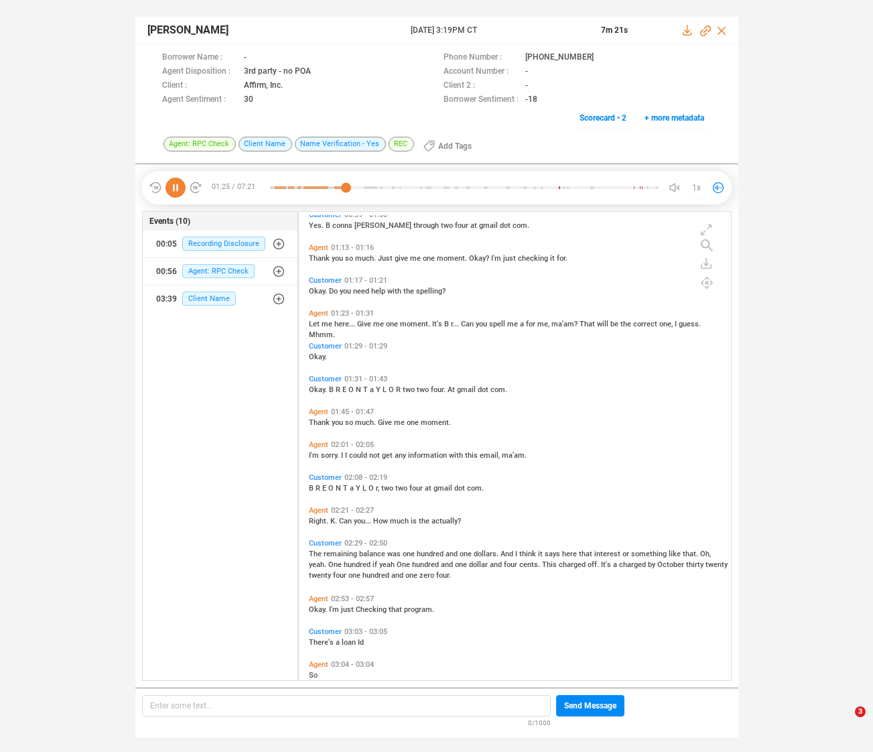
scroll to position [231, 0]
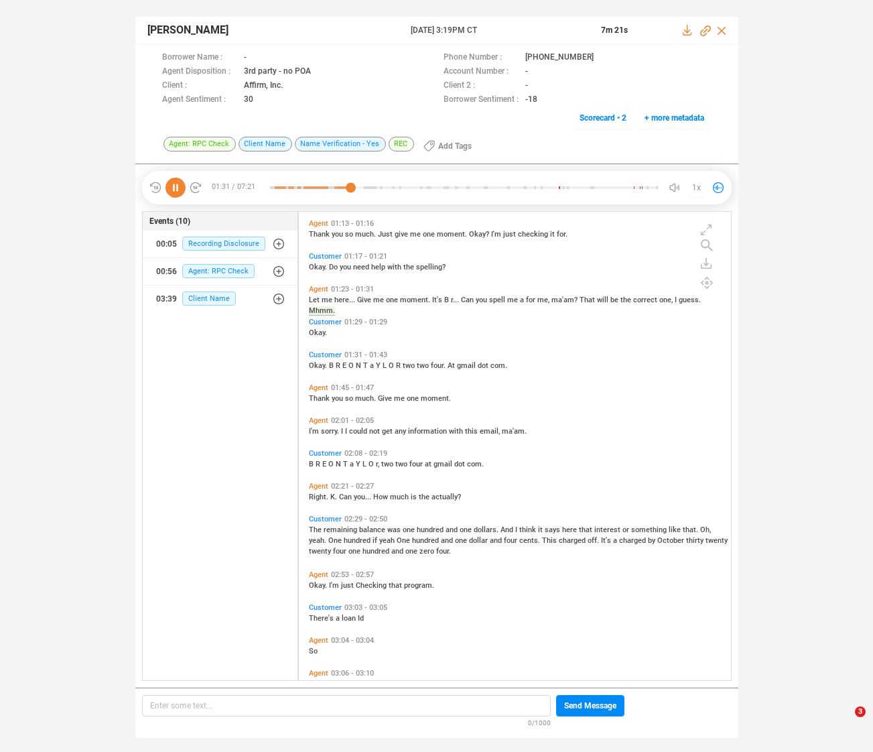
click at [312, 397] on span "Thank" at bounding box center [320, 398] width 23 height 9
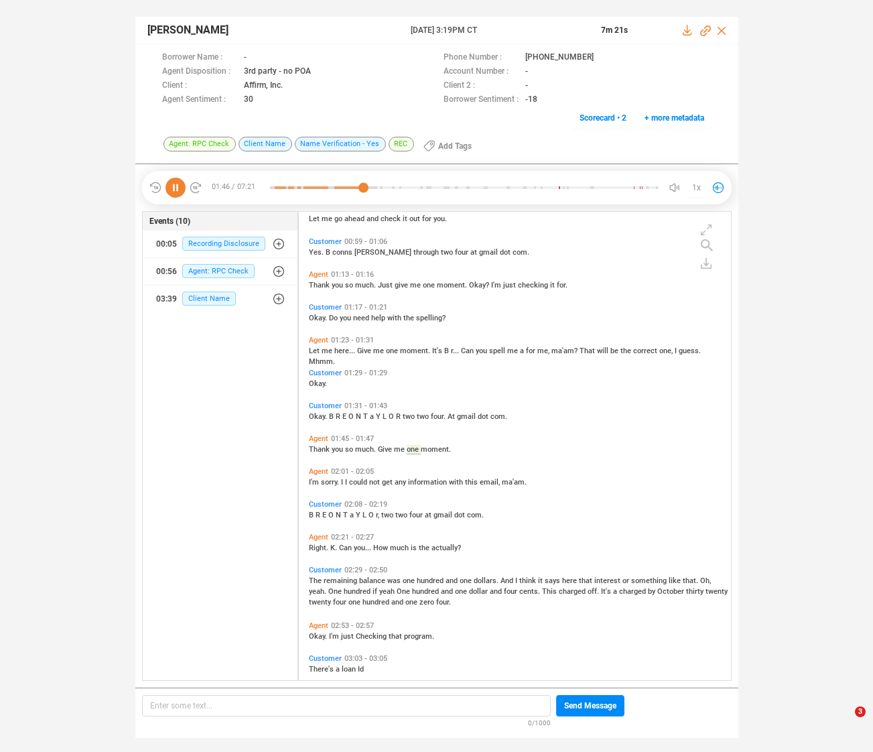
click at [315, 479] on span "I'm" at bounding box center [315, 482] width 12 height 9
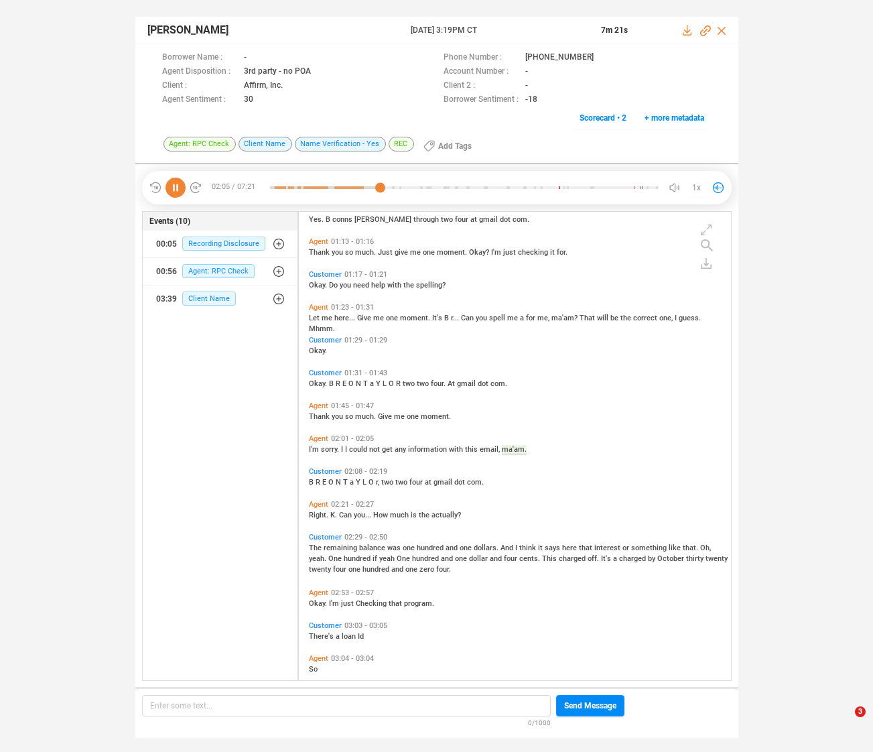
click at [312, 514] on span "Right." at bounding box center [319, 515] width 21 height 9
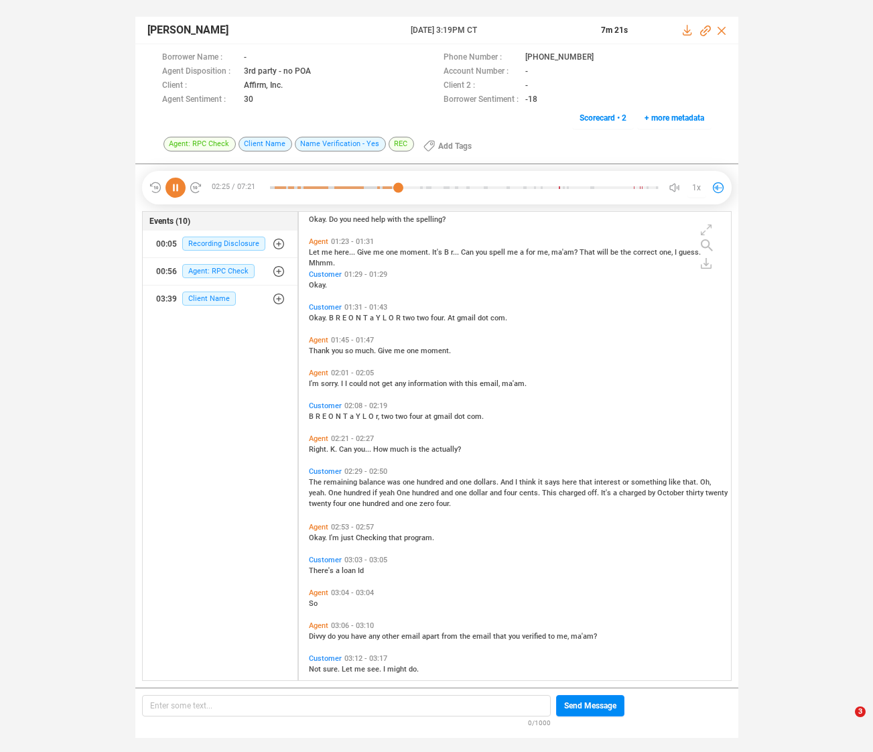
click at [313, 536] on span "Okay." at bounding box center [319, 538] width 20 height 9
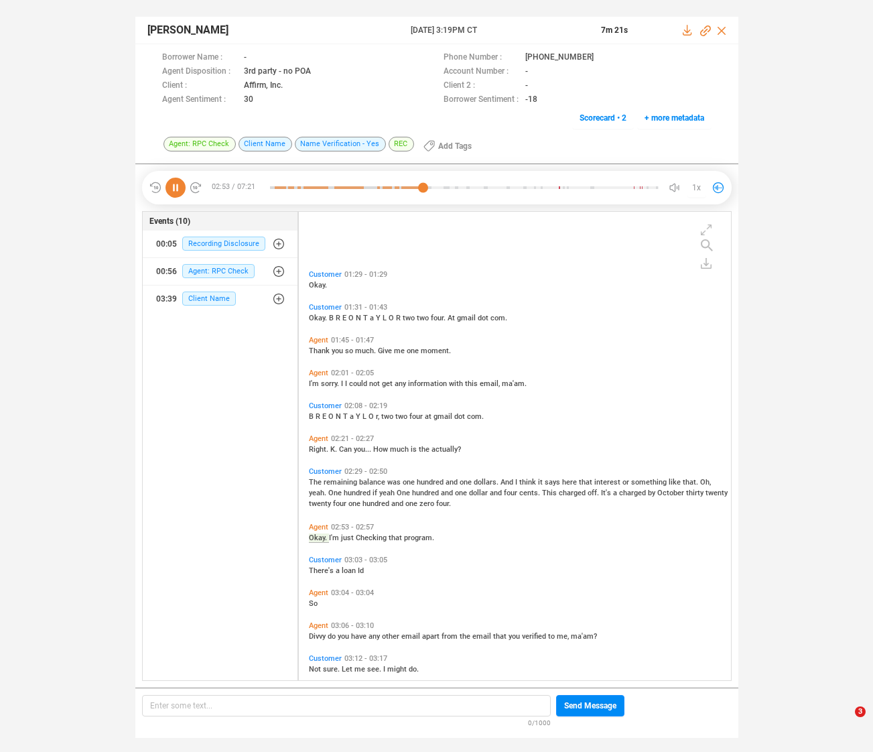
scroll to position [367, 0]
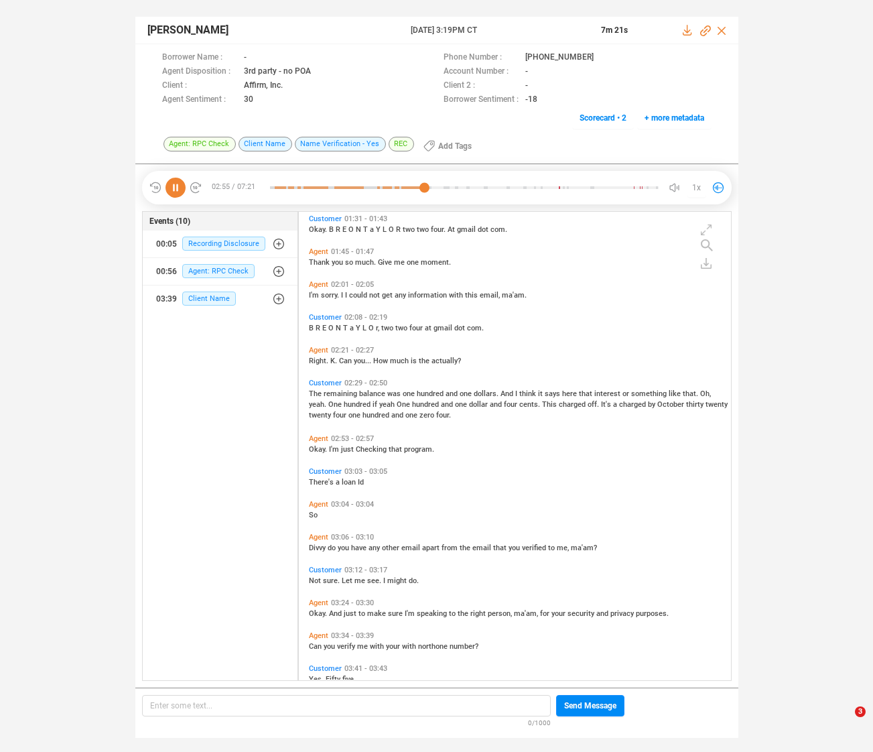
click at [312, 546] on span "Divvy" at bounding box center [318, 548] width 19 height 9
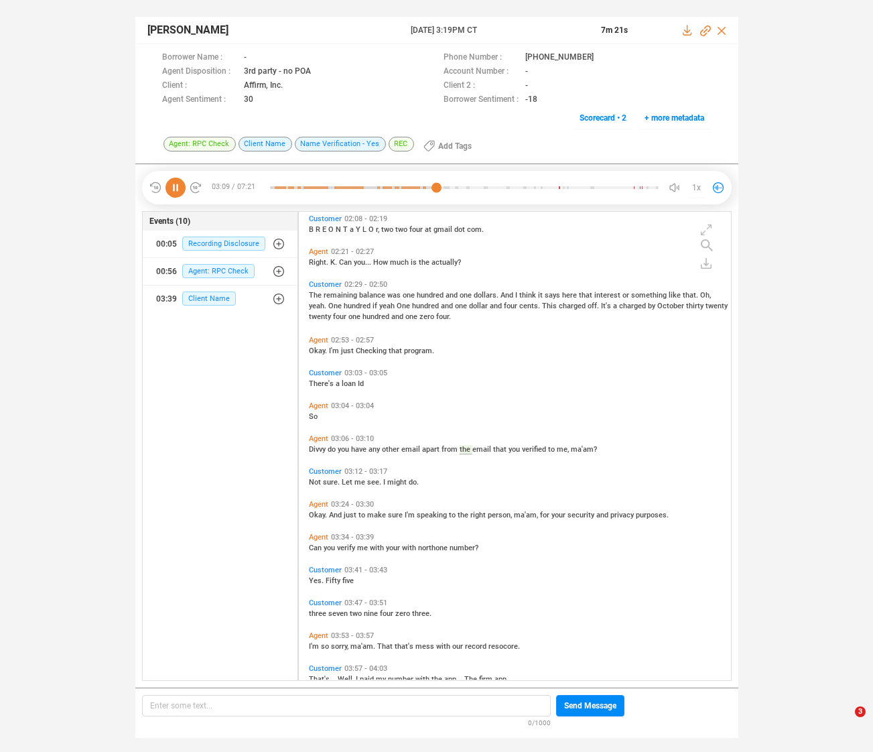
click at [317, 512] on span "Okay." at bounding box center [319, 515] width 20 height 9
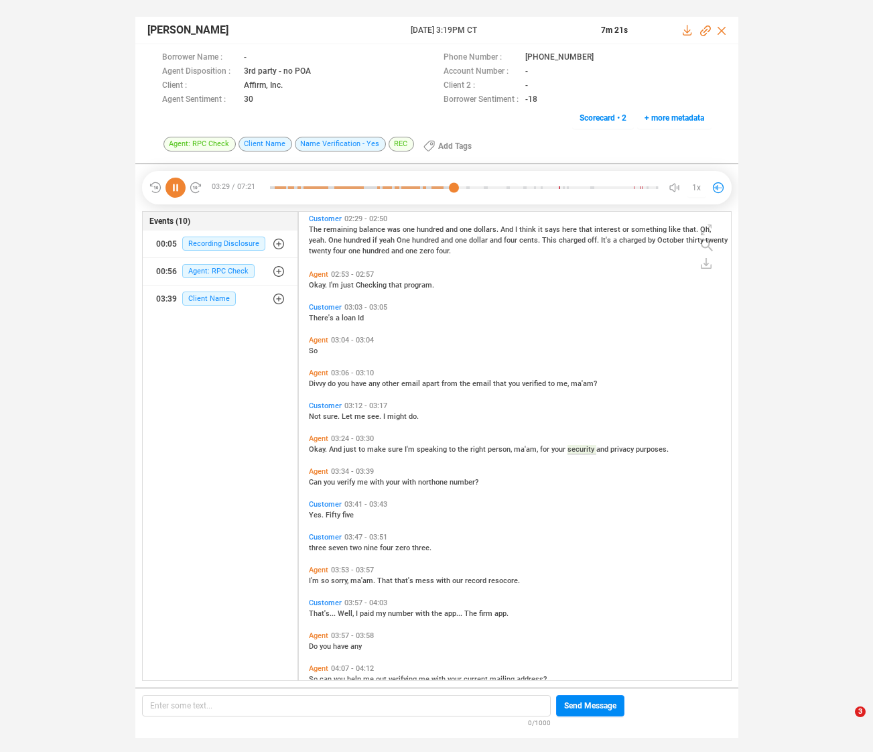
click at [314, 482] on span "Can" at bounding box center [316, 482] width 15 height 9
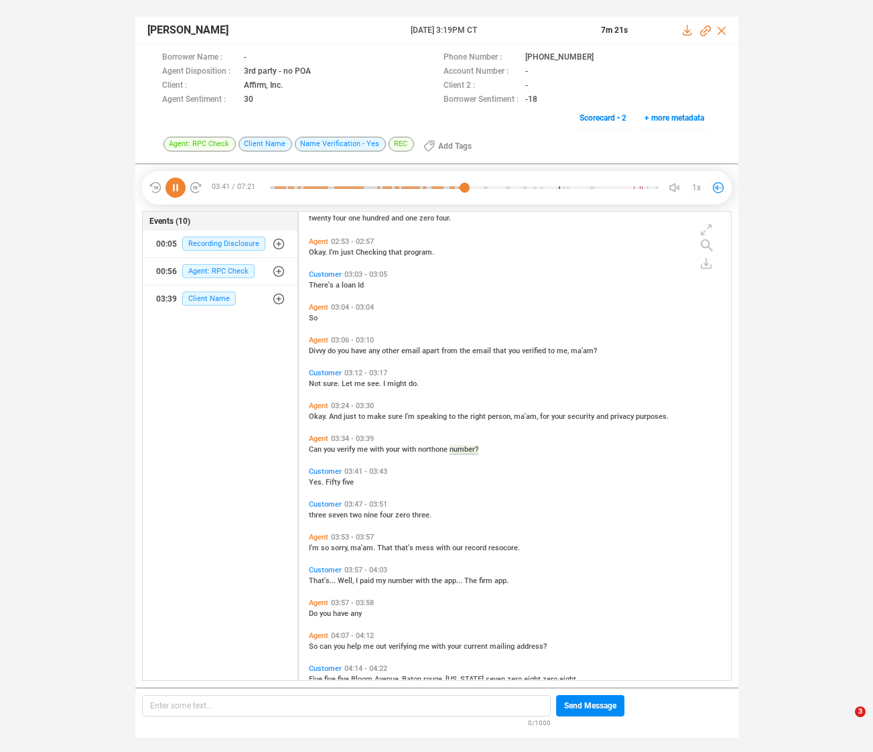
scroll to position [597, 0]
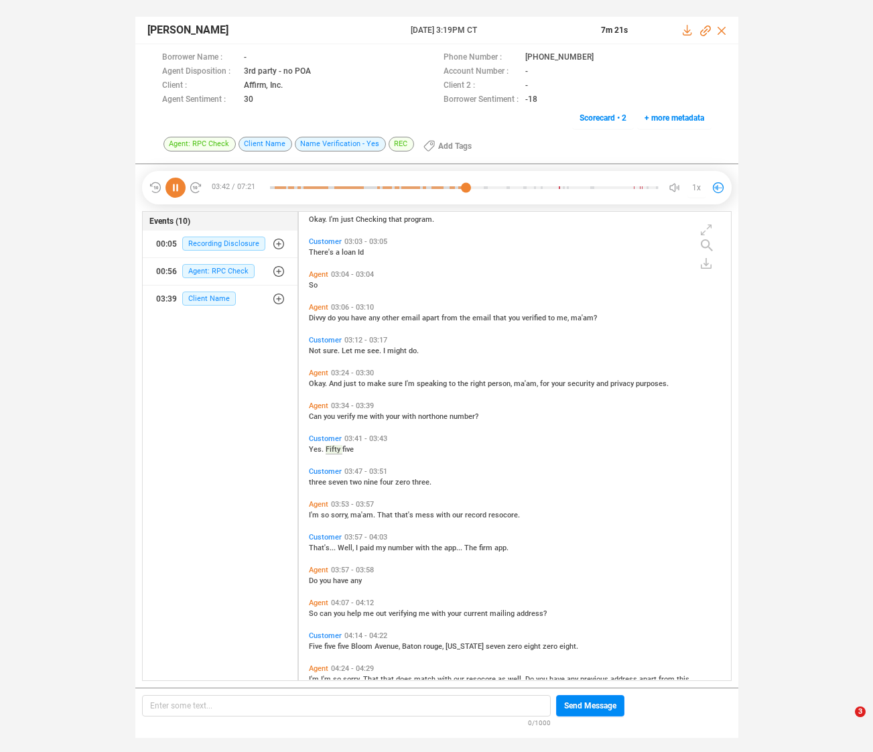
click at [312, 546] on span "That's..." at bounding box center [323, 548] width 29 height 9
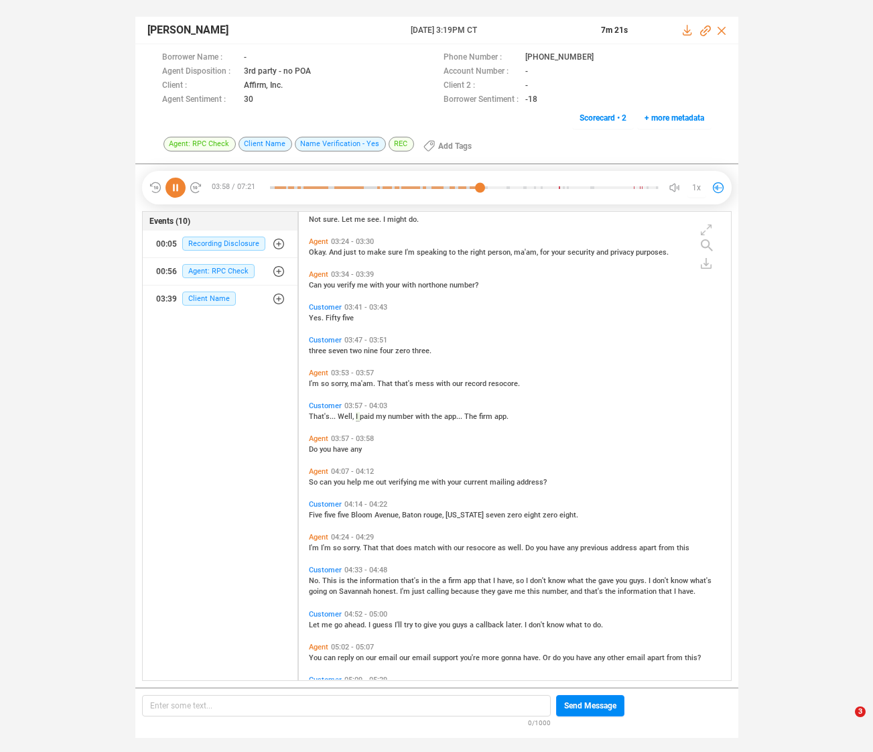
scroll to position [695, 0]
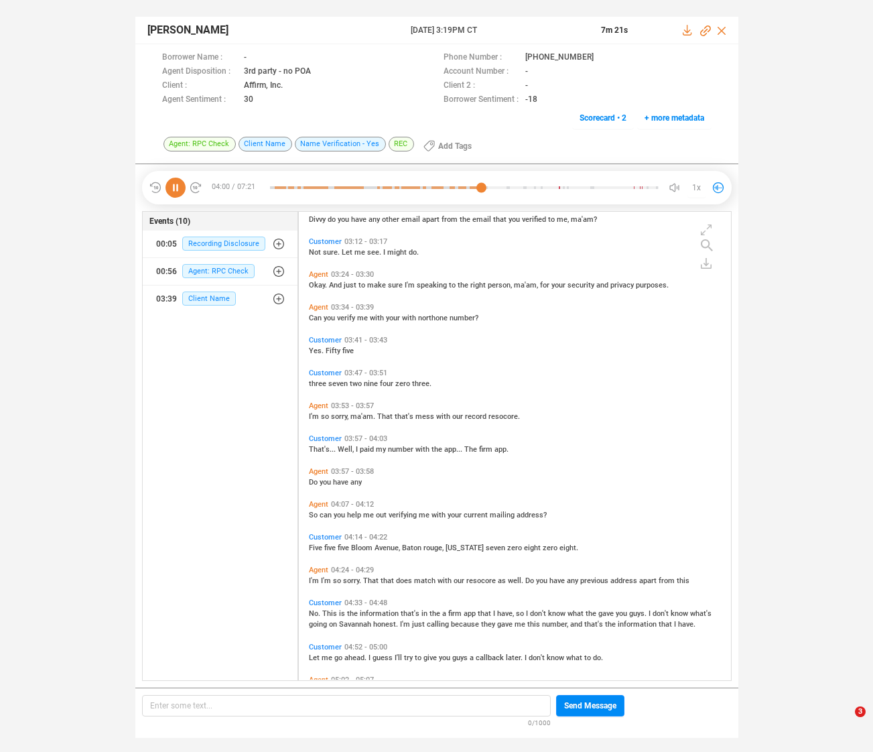
click at [314, 479] on span "Do" at bounding box center [314, 482] width 11 height 9
click at [312, 481] on span "Do" at bounding box center [314, 482] width 11 height 9
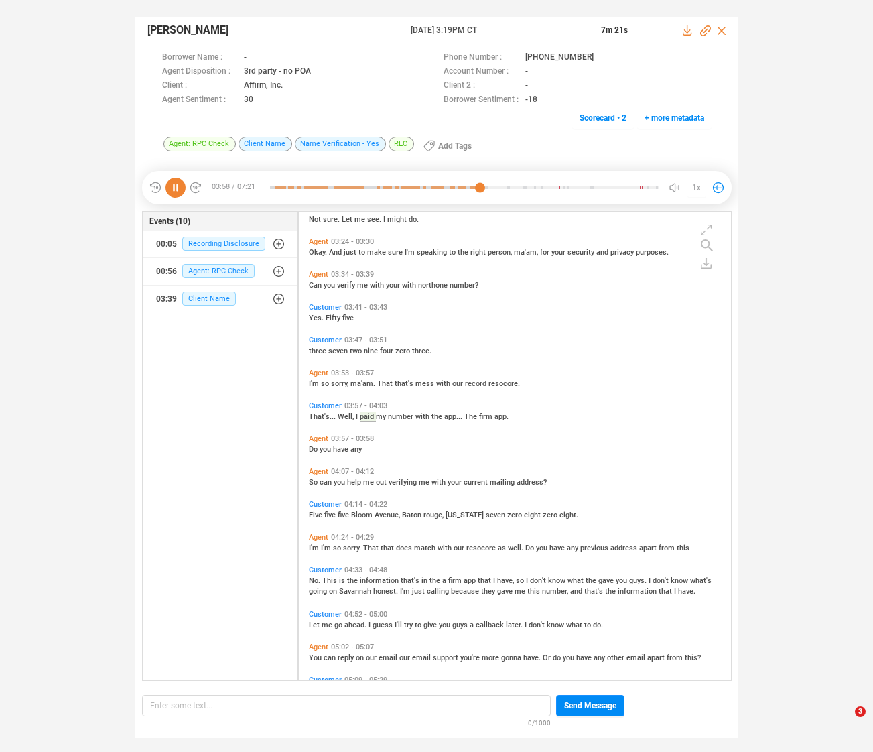
click at [313, 454] on span "Do" at bounding box center [314, 449] width 11 height 9
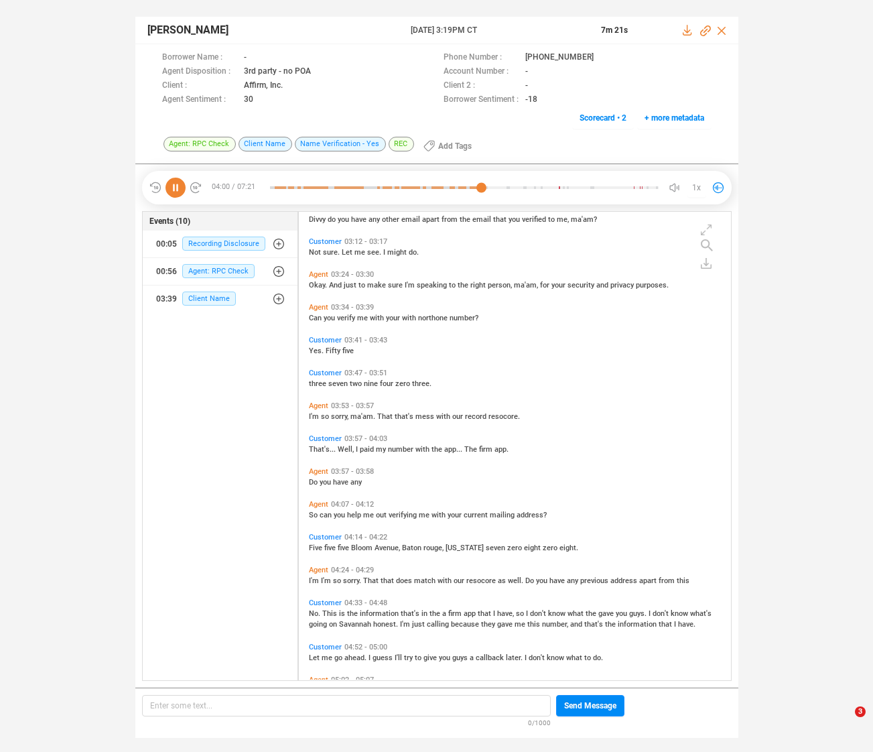
click at [322, 513] on span "can" at bounding box center [327, 515] width 14 height 9
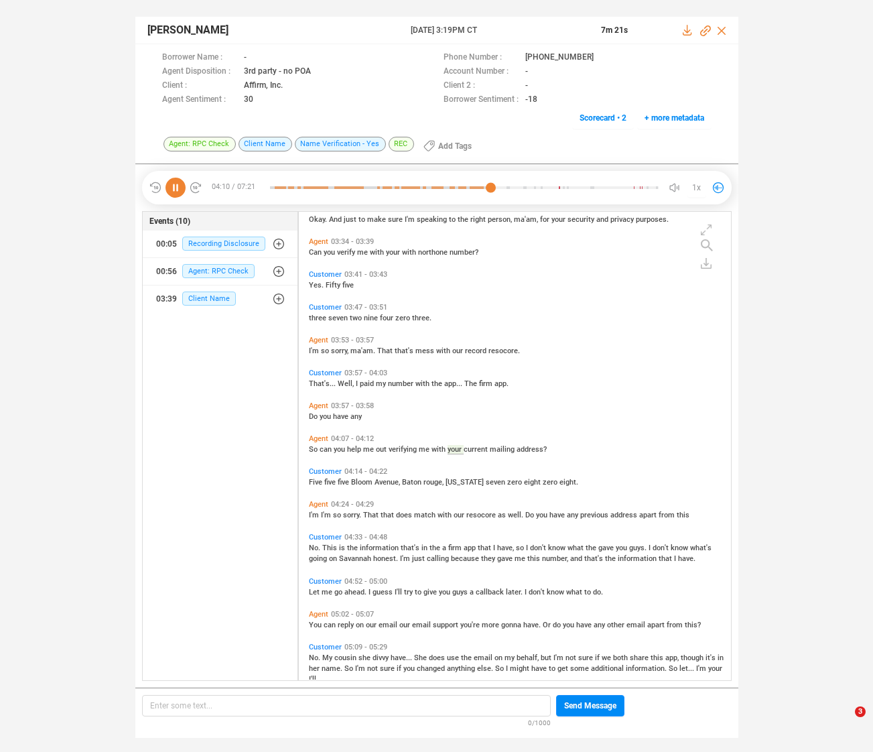
click at [315, 515] on span "I'm" at bounding box center [315, 515] width 12 height 9
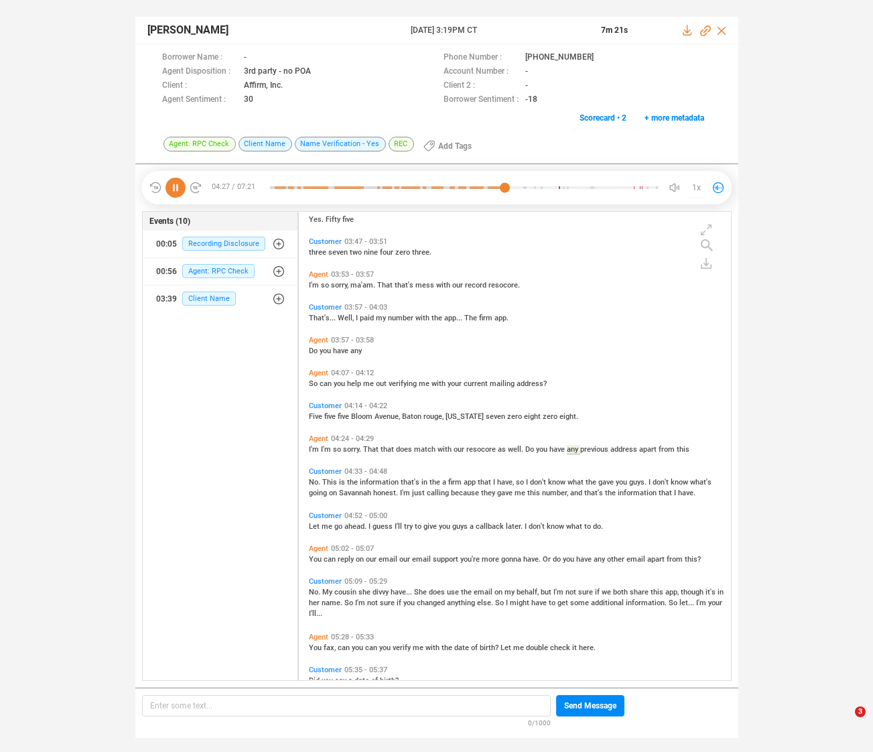
click at [310, 480] on span "No." at bounding box center [315, 482] width 13 height 9
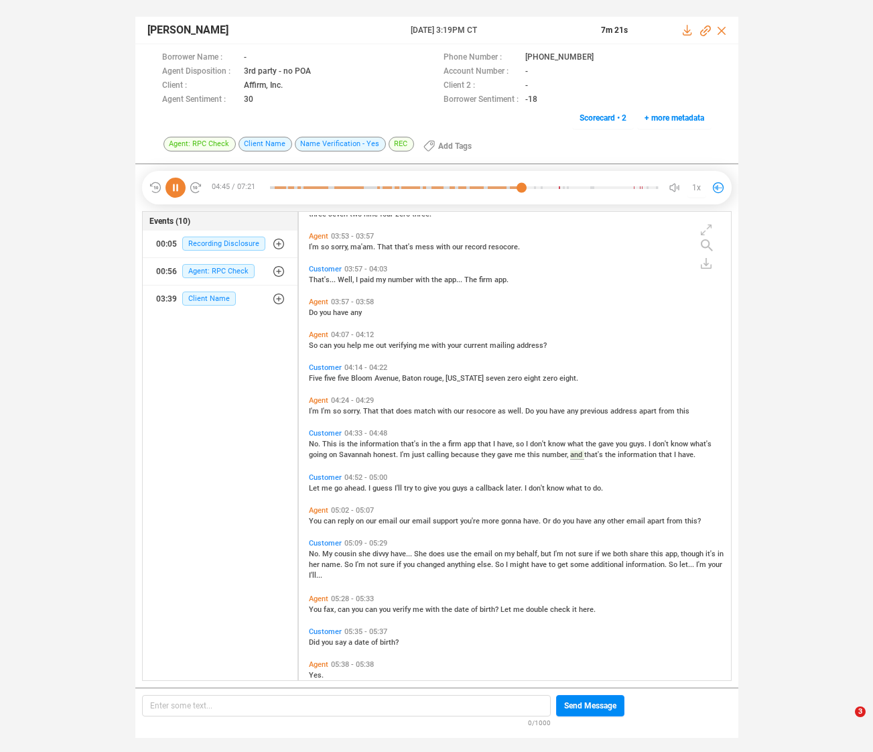
click at [318, 486] on span "Let" at bounding box center [315, 488] width 13 height 9
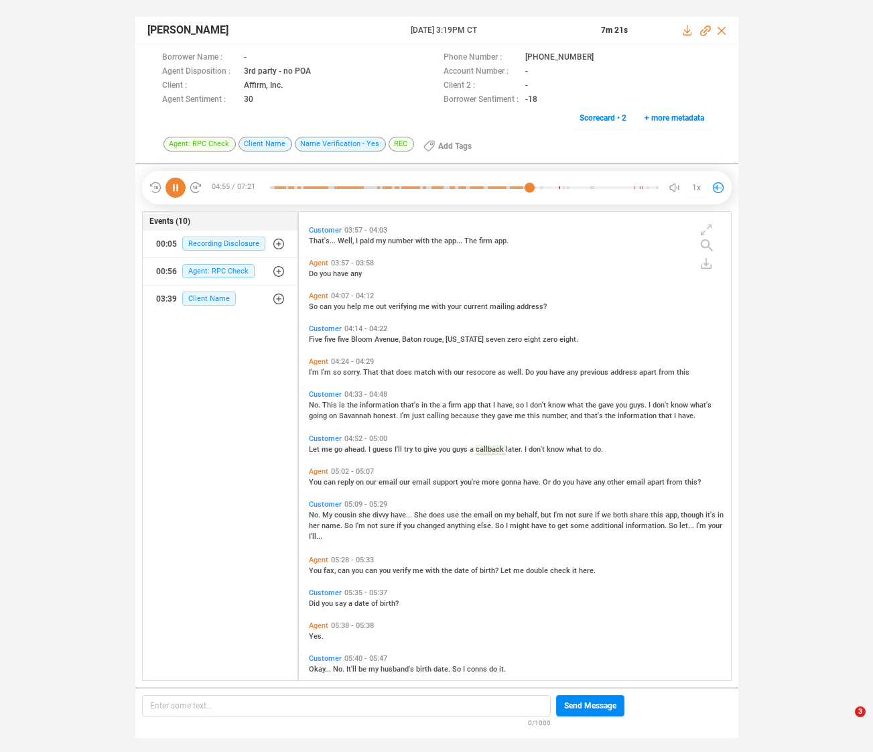
click at [314, 480] on span "You" at bounding box center [316, 482] width 15 height 9
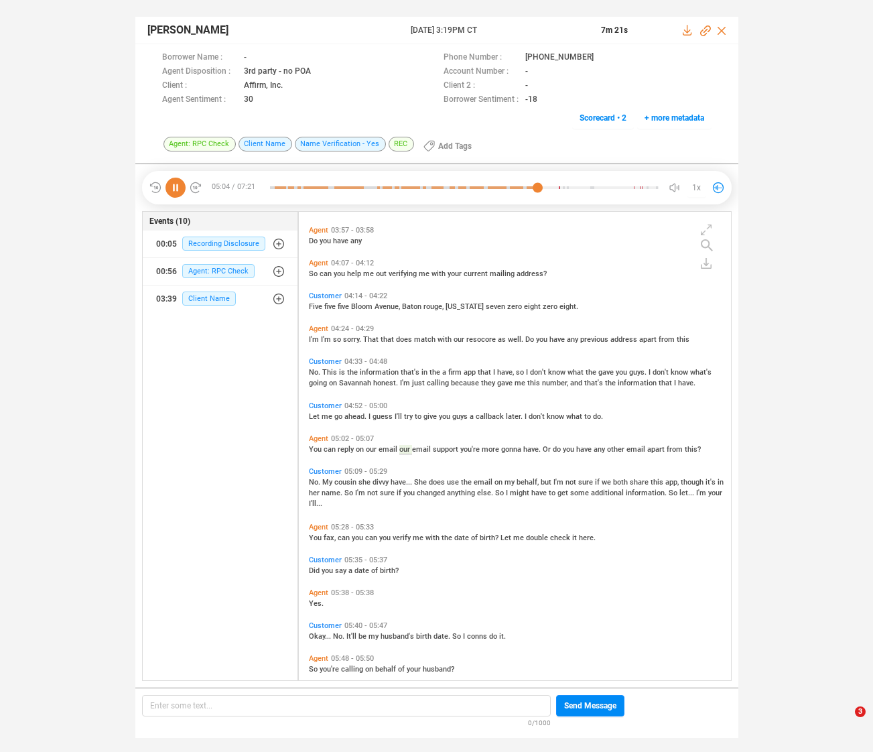
click at [326, 479] on span "My" at bounding box center [328, 482] width 12 height 9
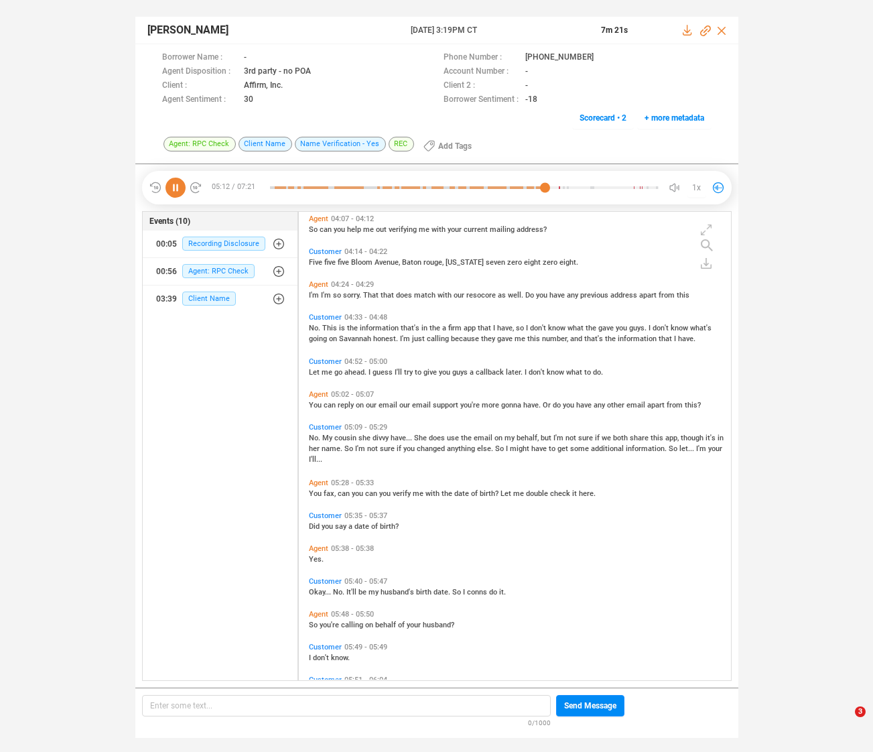
click at [563, 401] on span "you" at bounding box center [569, 405] width 13 height 9
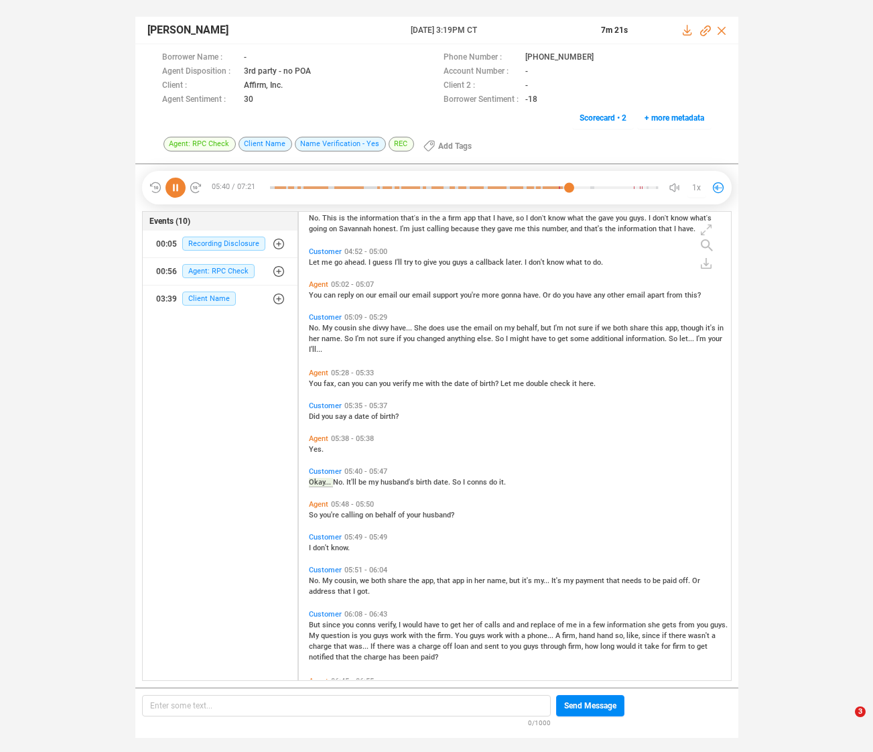
scroll to position [1123, 0]
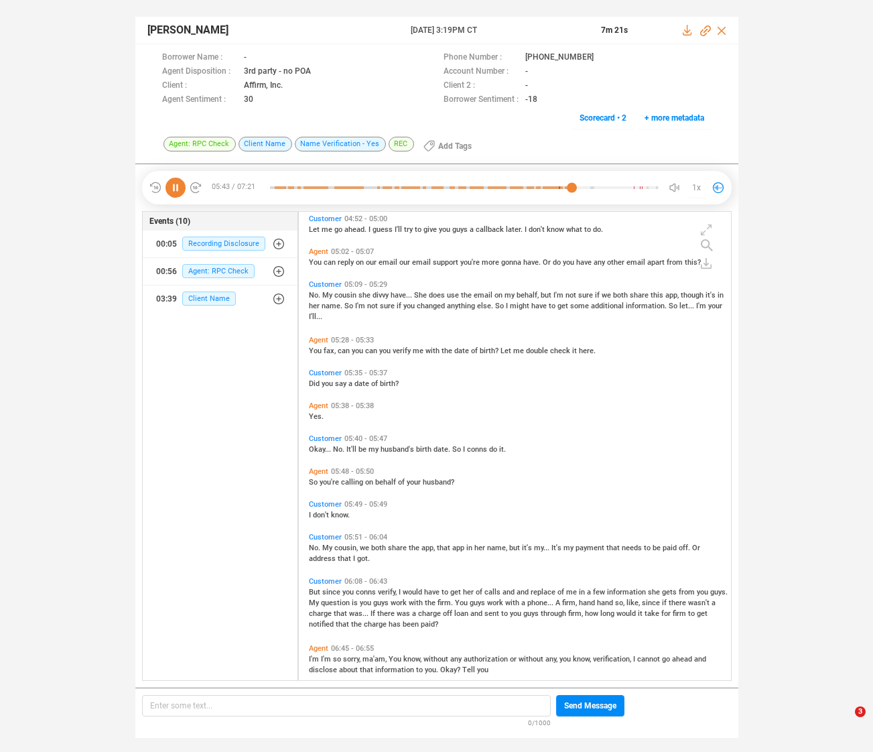
click at [174, 191] on icon at bounding box center [176, 188] width 20 height 20
click at [309, 448] on span "Okay..." at bounding box center [321, 449] width 24 height 9
click at [172, 184] on icon at bounding box center [176, 188] width 20 height 20
click at [338, 446] on span "No." at bounding box center [339, 449] width 13 height 9
click at [314, 481] on span "So" at bounding box center [314, 482] width 11 height 9
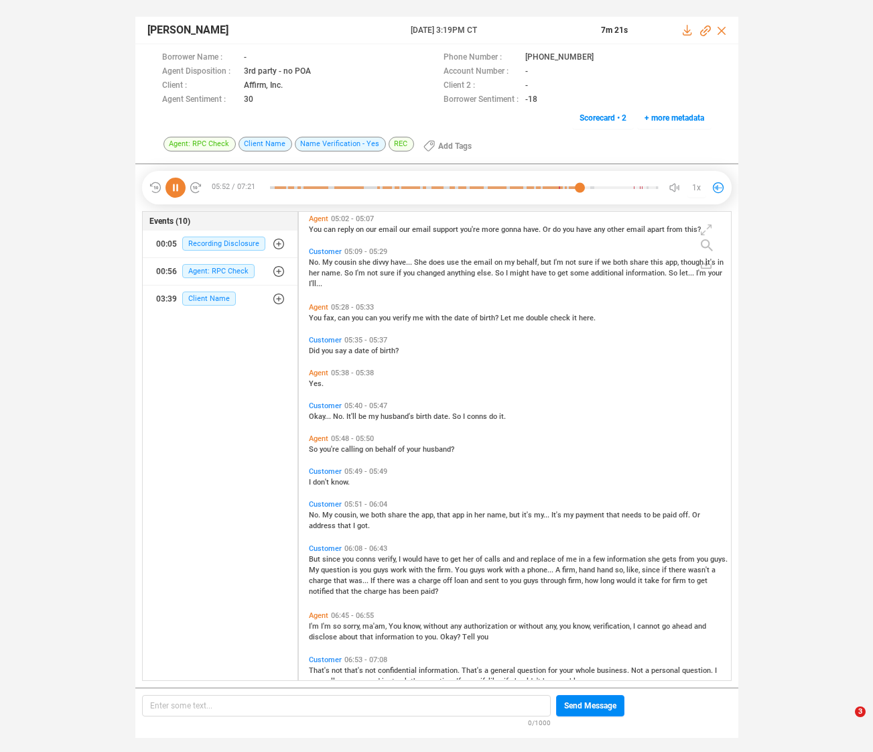
scroll to position [1227, 0]
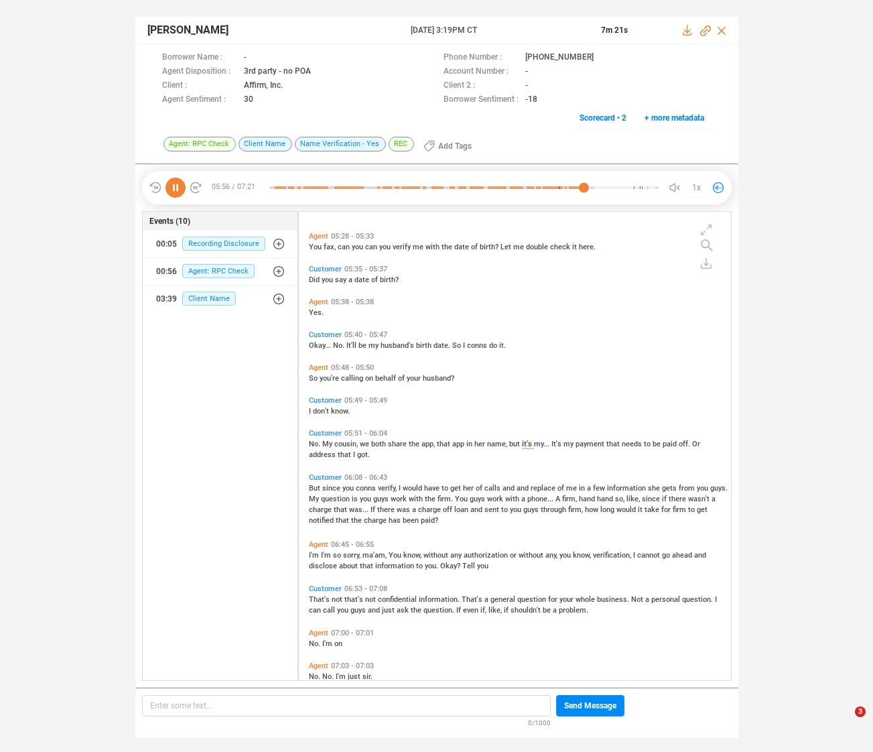
click at [178, 182] on icon at bounding box center [176, 188] width 20 height 20
drag, startPoint x: 382, startPoint y: 456, endPoint x: 323, endPoint y: 442, distance: 60.6
click at [323, 442] on div "No. My cousin, we both share the app, that app in her name, but it's my... It's…" at bounding box center [518, 448] width 419 height 21
copy span "My cousin, we both share the app, that app in her name, but it's my... It's my …"
click at [381, 485] on span "verify," at bounding box center [388, 488] width 21 height 9
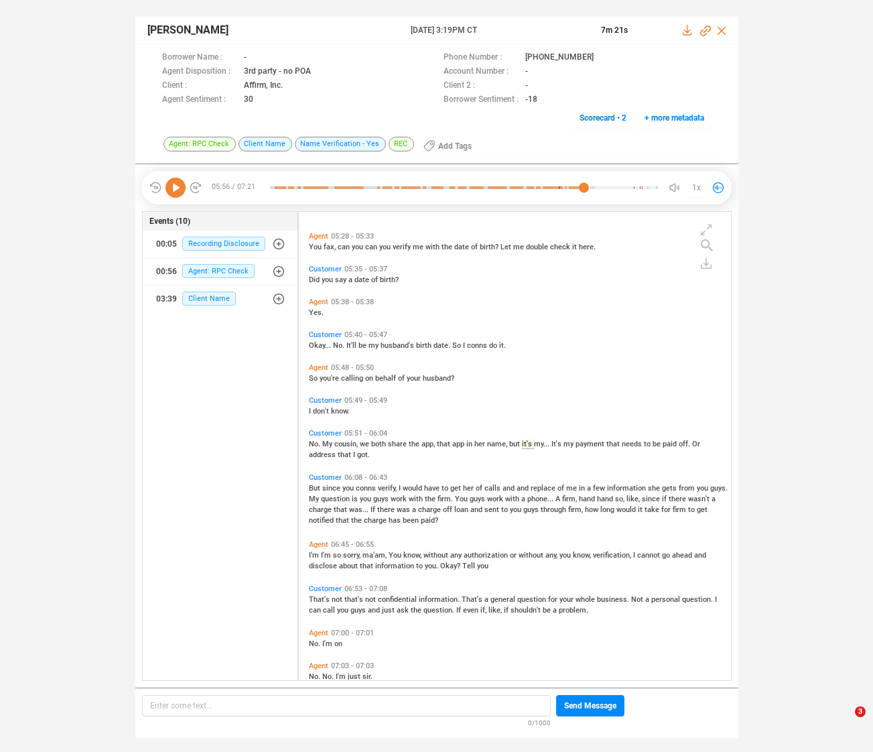
scroll to position [1283, 0]
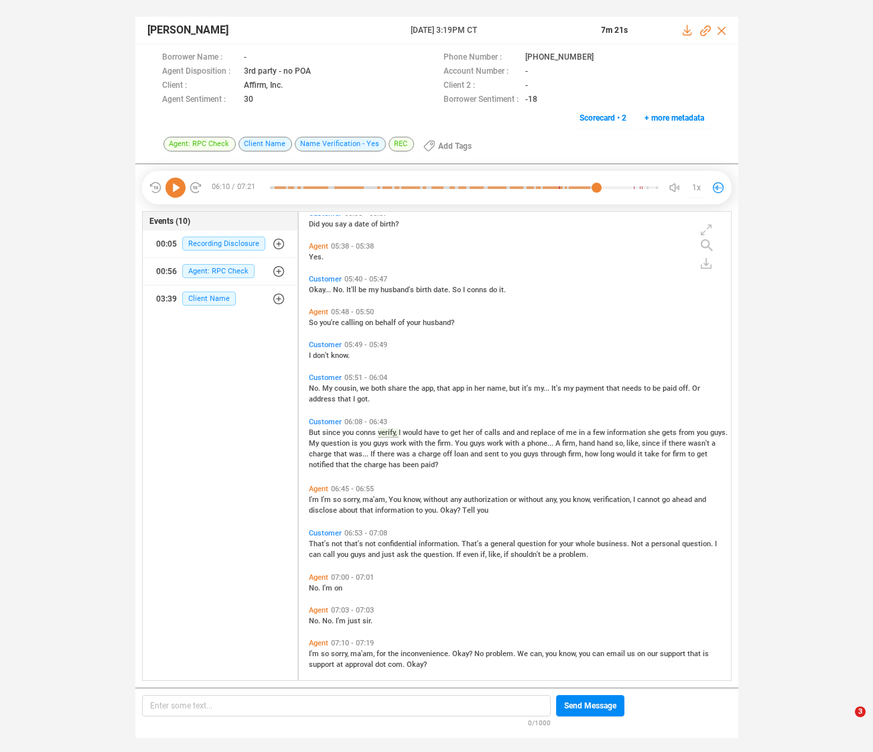
click at [176, 188] on icon at bounding box center [176, 188] width 20 height 20
click at [579, 440] on span "firm," at bounding box center [570, 443] width 17 height 9
click at [397, 450] on span "there" at bounding box center [386, 454] width 19 height 9
click at [324, 497] on span "I'm" at bounding box center [327, 499] width 12 height 9
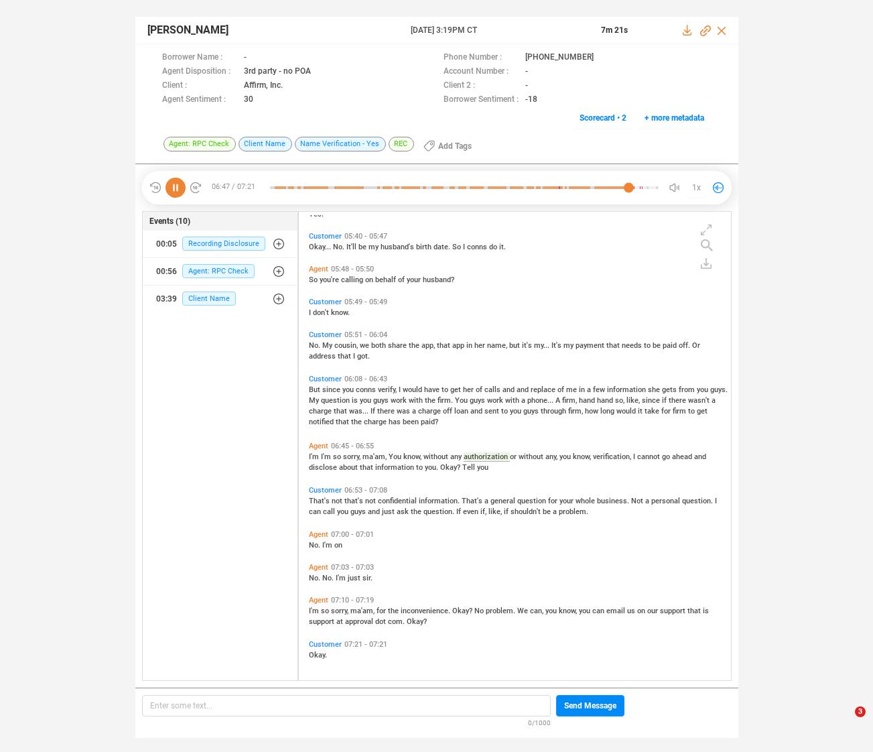
click at [310, 499] on span "That's" at bounding box center [320, 501] width 23 height 9
click at [312, 607] on span "I'm" at bounding box center [315, 611] width 12 height 9
click at [179, 185] on icon at bounding box center [176, 188] width 20 height 20
